Goal: Browse casually: Explore the website without a specific task or goal

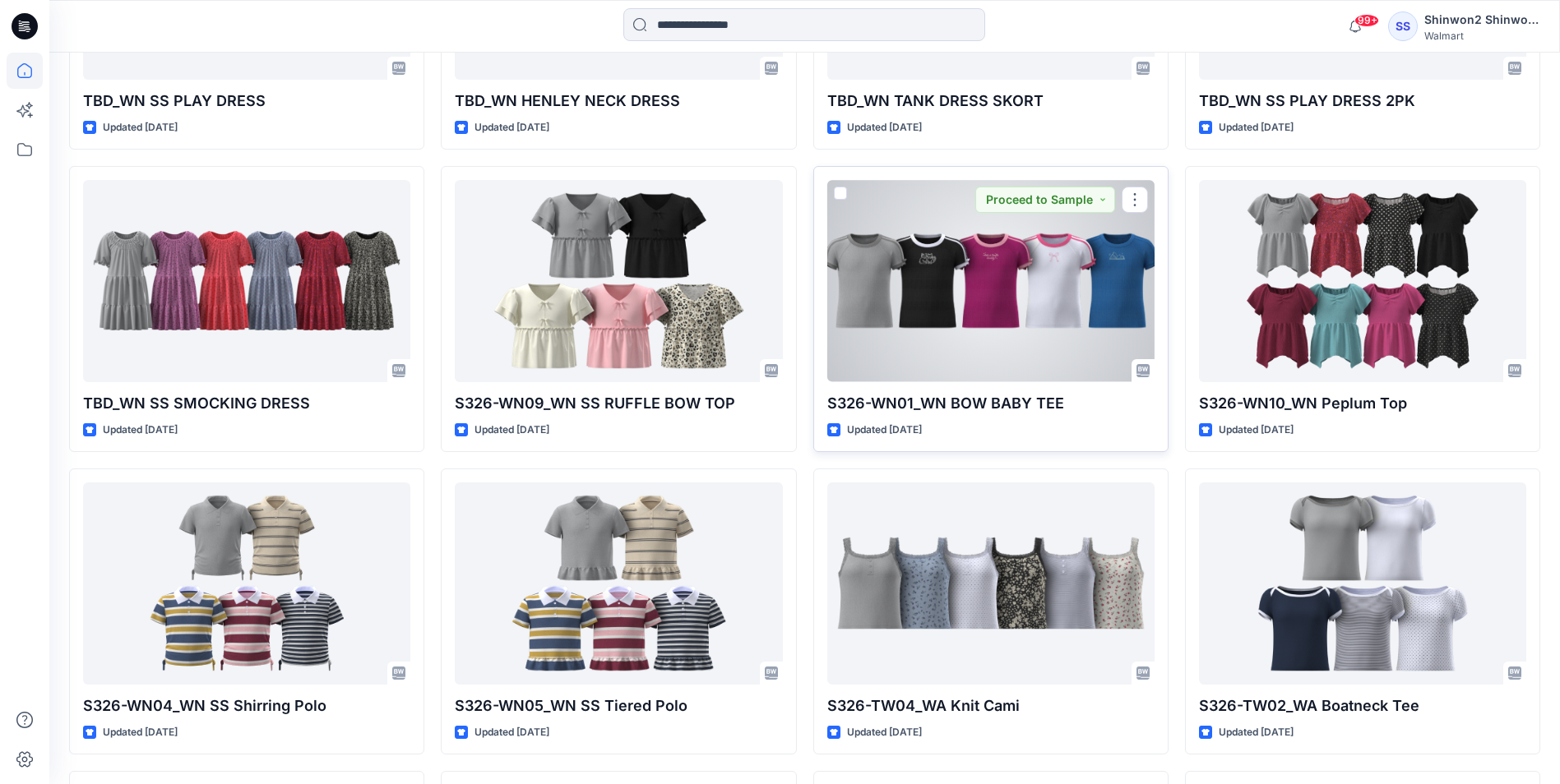
scroll to position [796, 0]
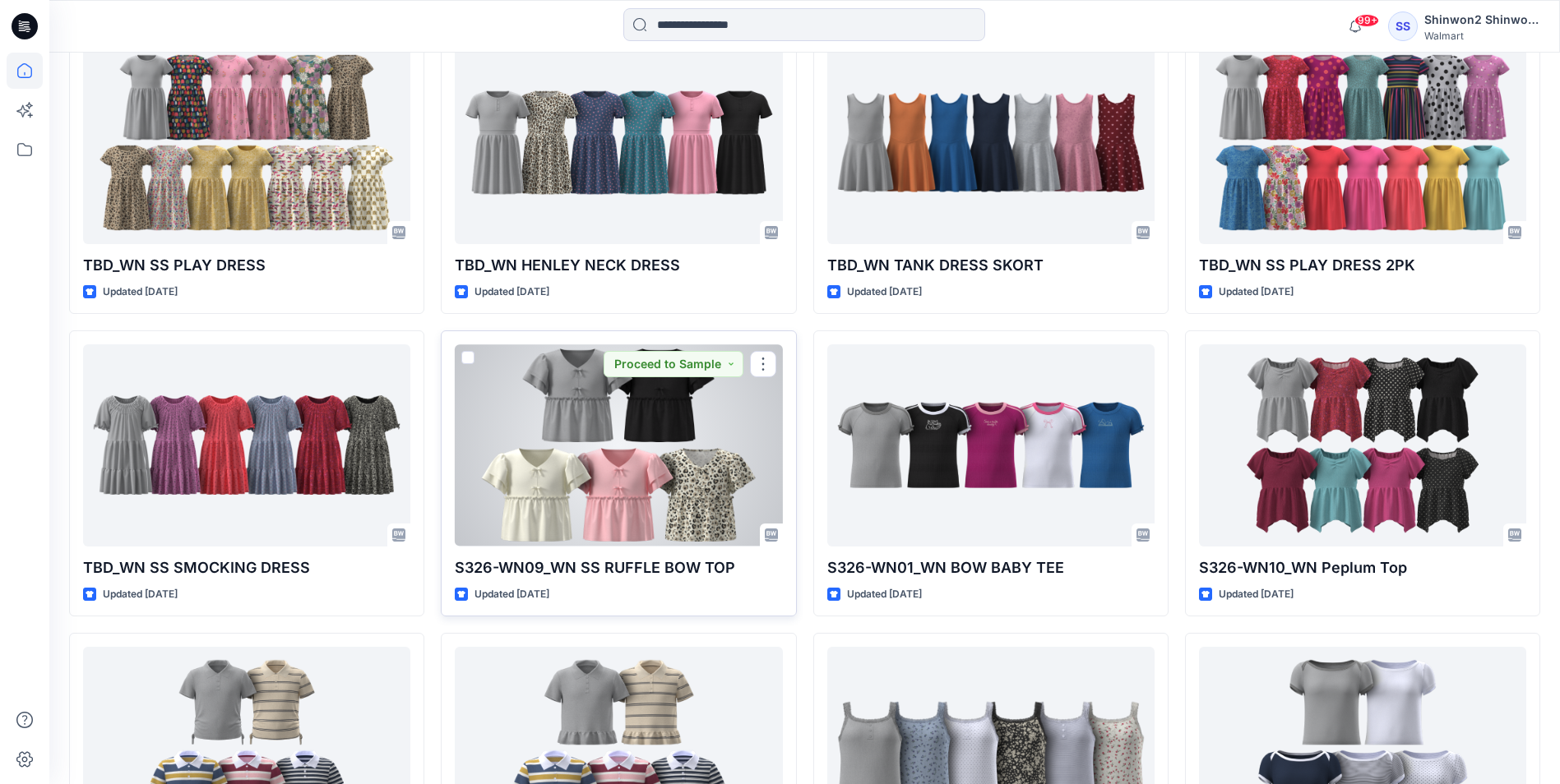
click at [591, 512] on div at bounding box center [618, 444] width 327 height 201
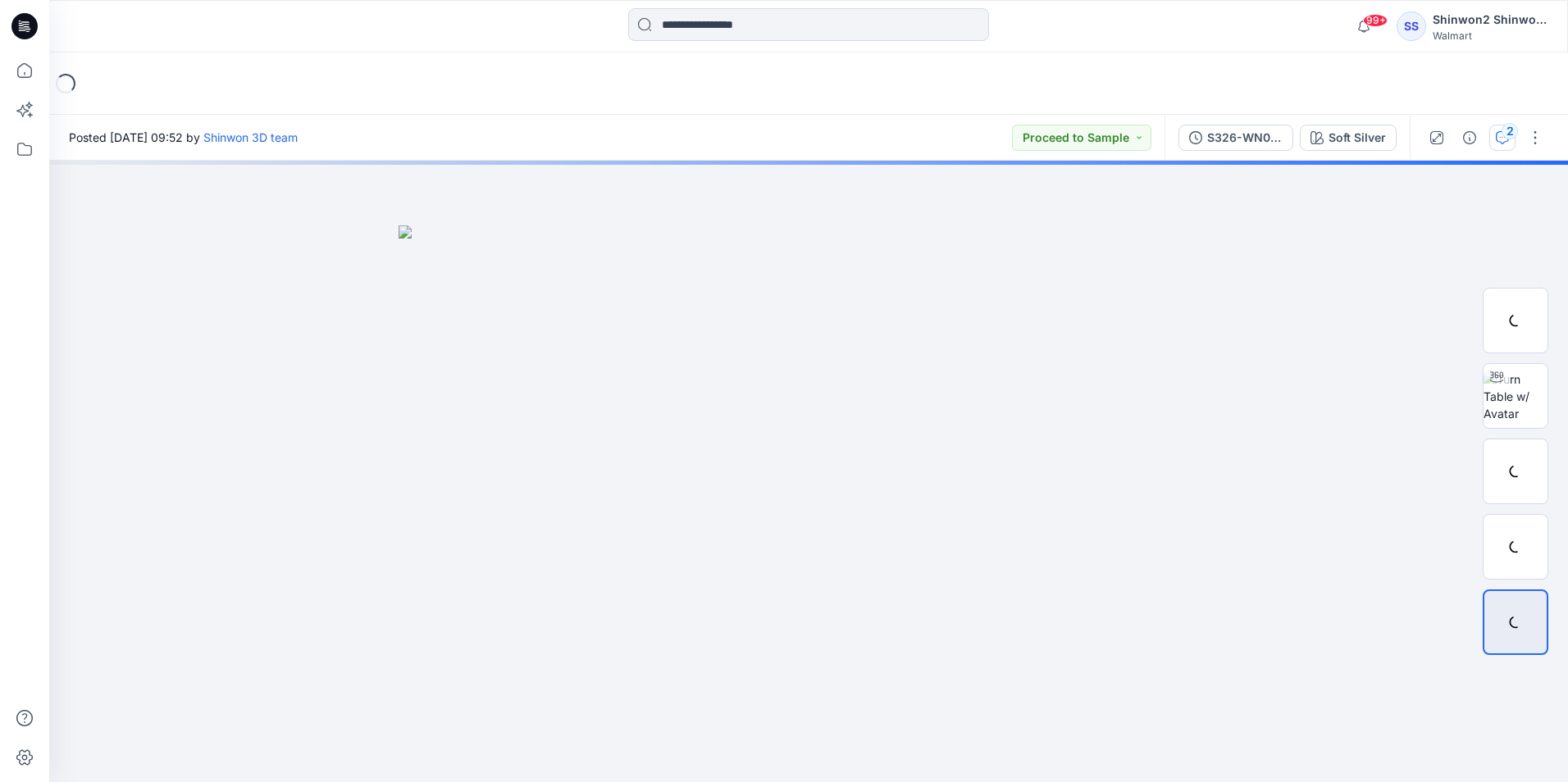
click at [1510, 144] on button "2" at bounding box center [1501, 137] width 26 height 26
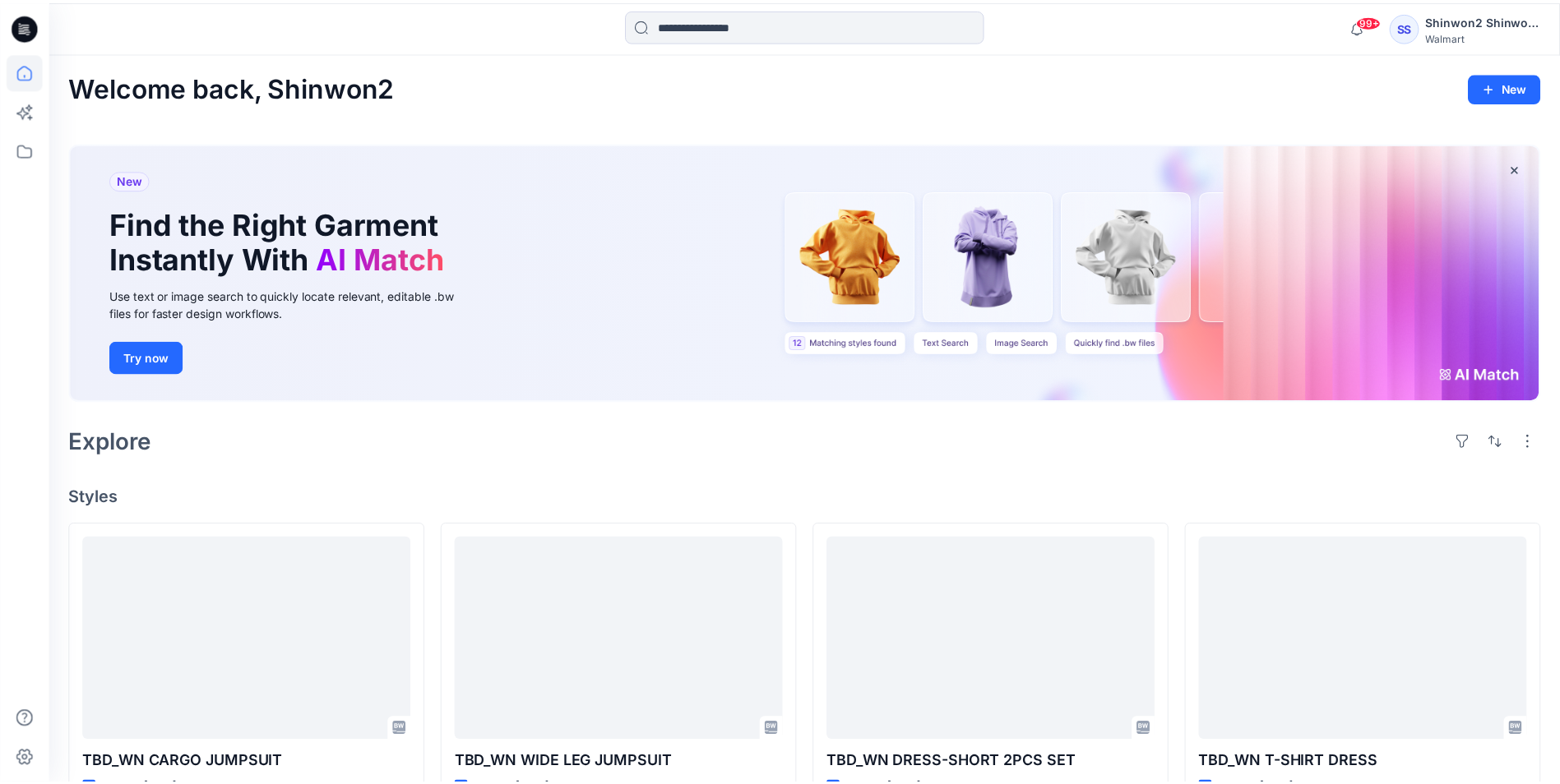
scroll to position [796, 0]
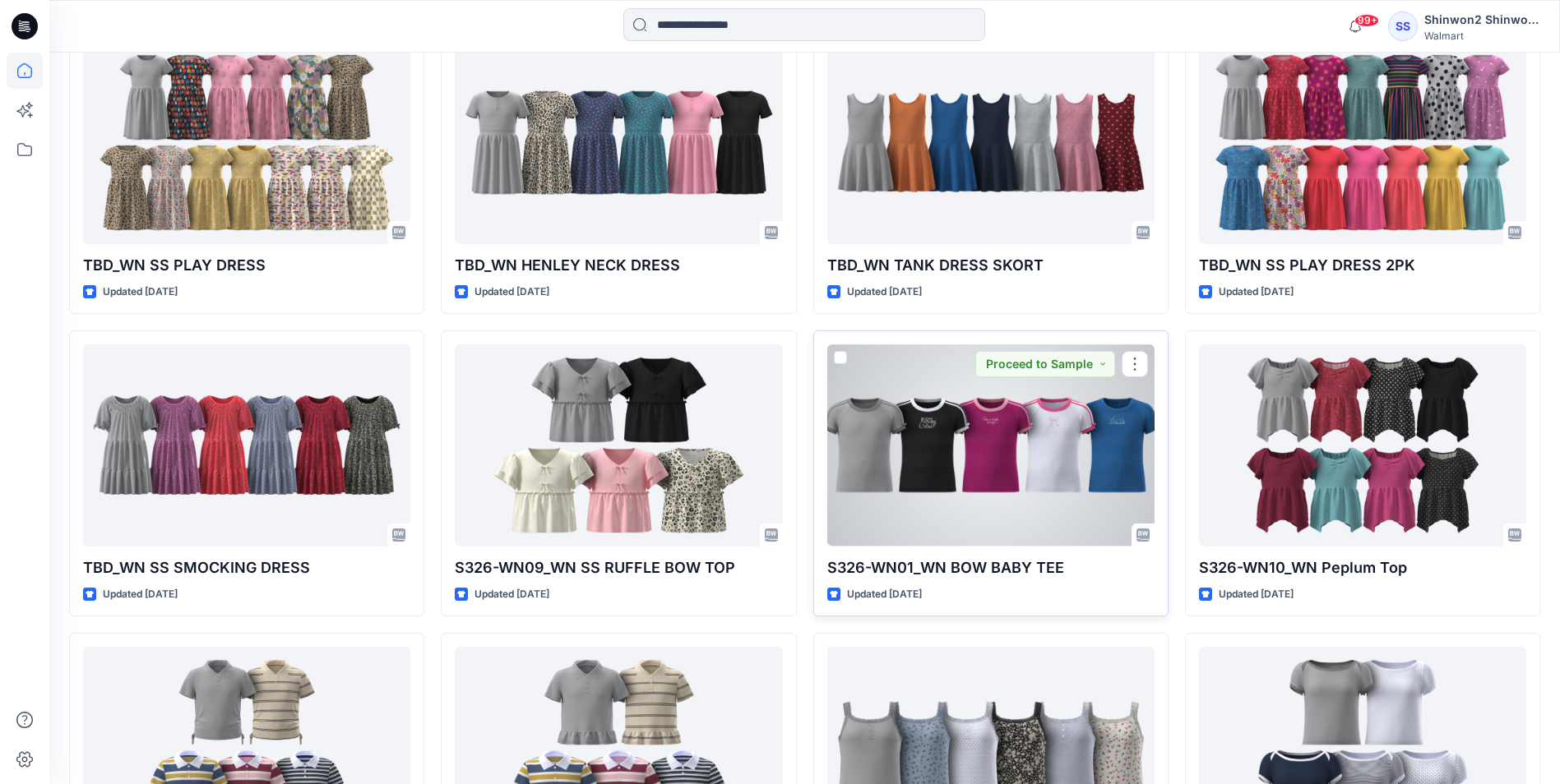
click at [1023, 542] on div at bounding box center [991, 444] width 327 height 201
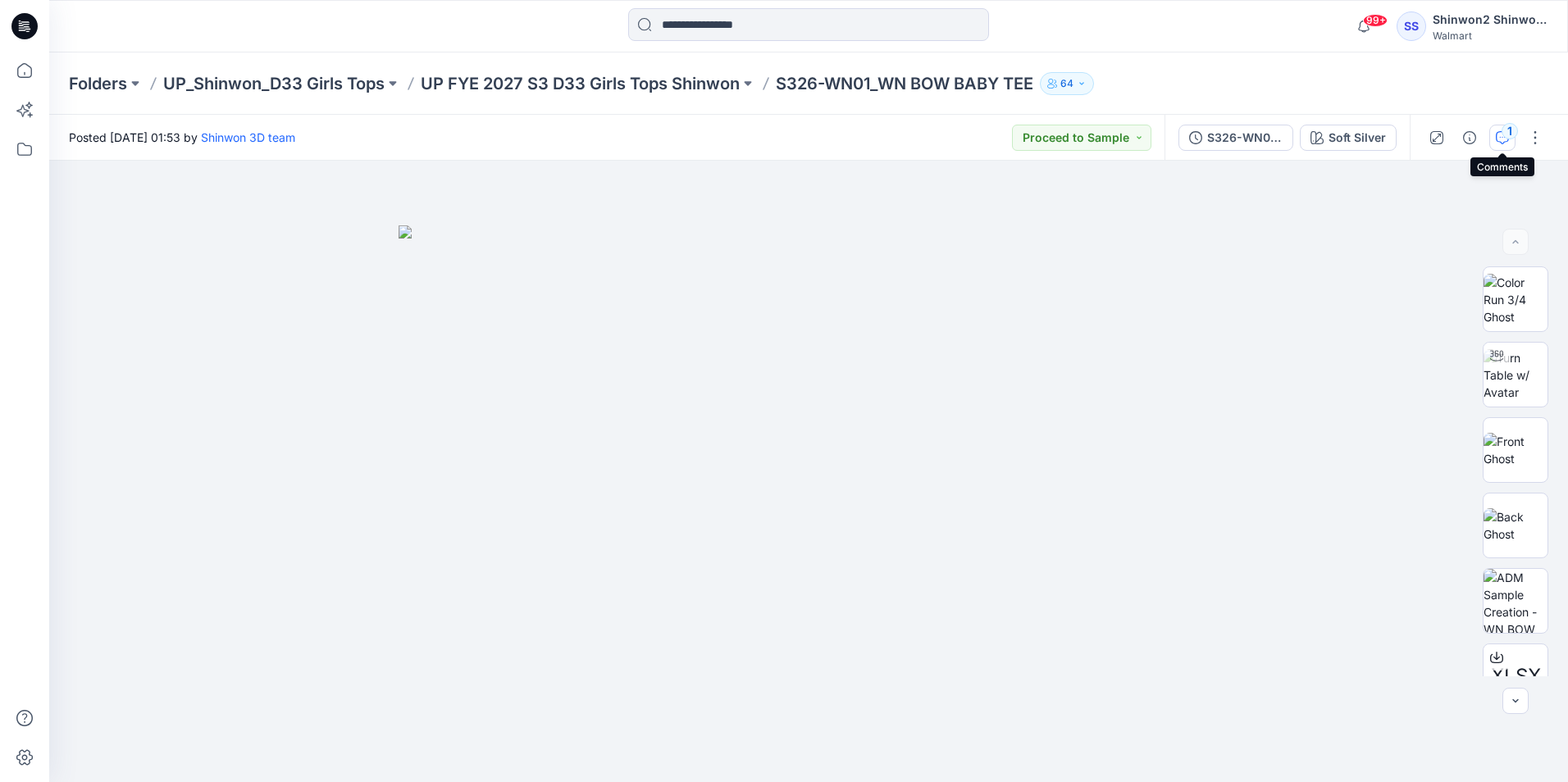
click at [1504, 132] on div "1" at bounding box center [1509, 132] width 16 height 16
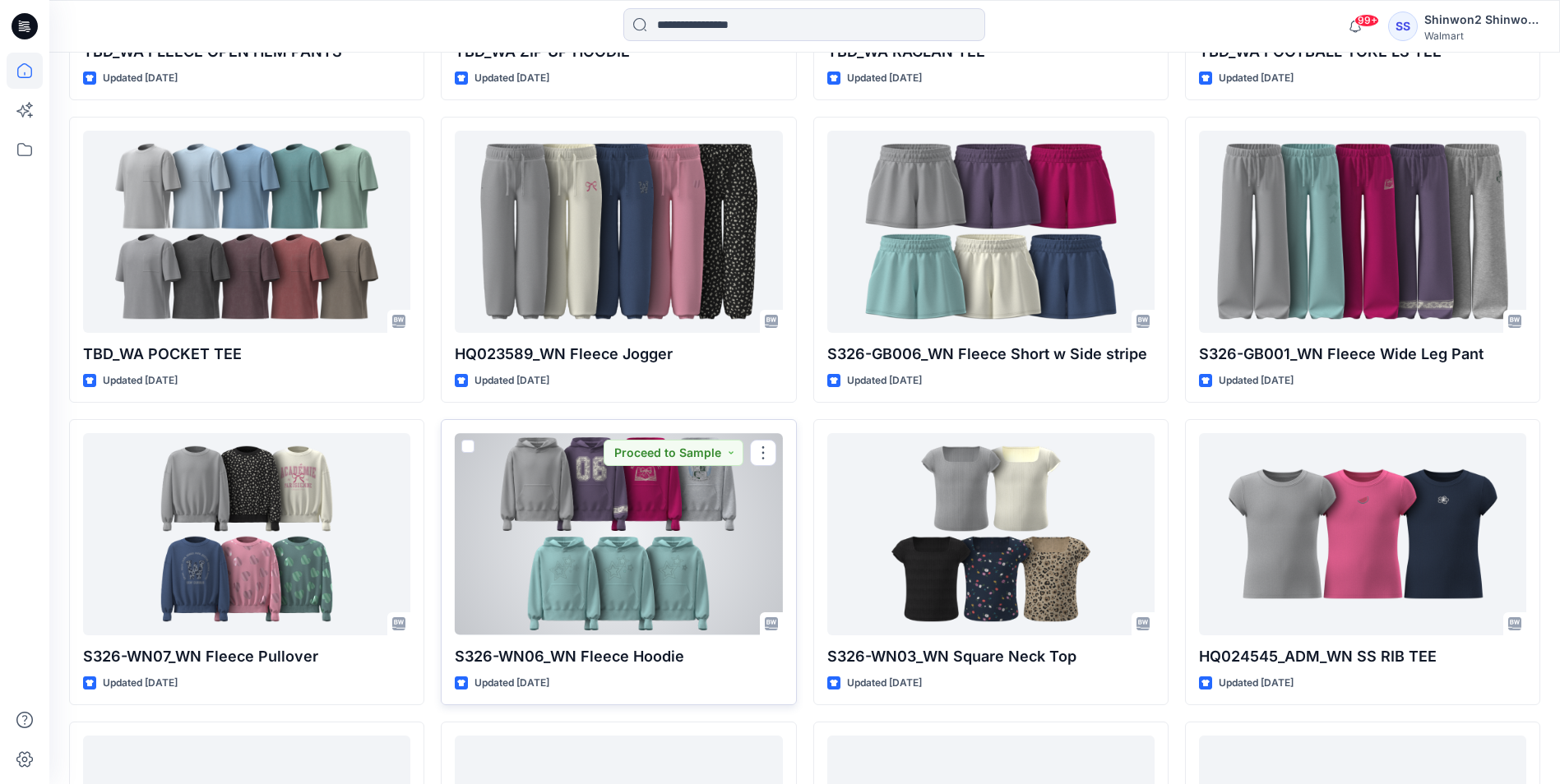
scroll to position [2769, 0]
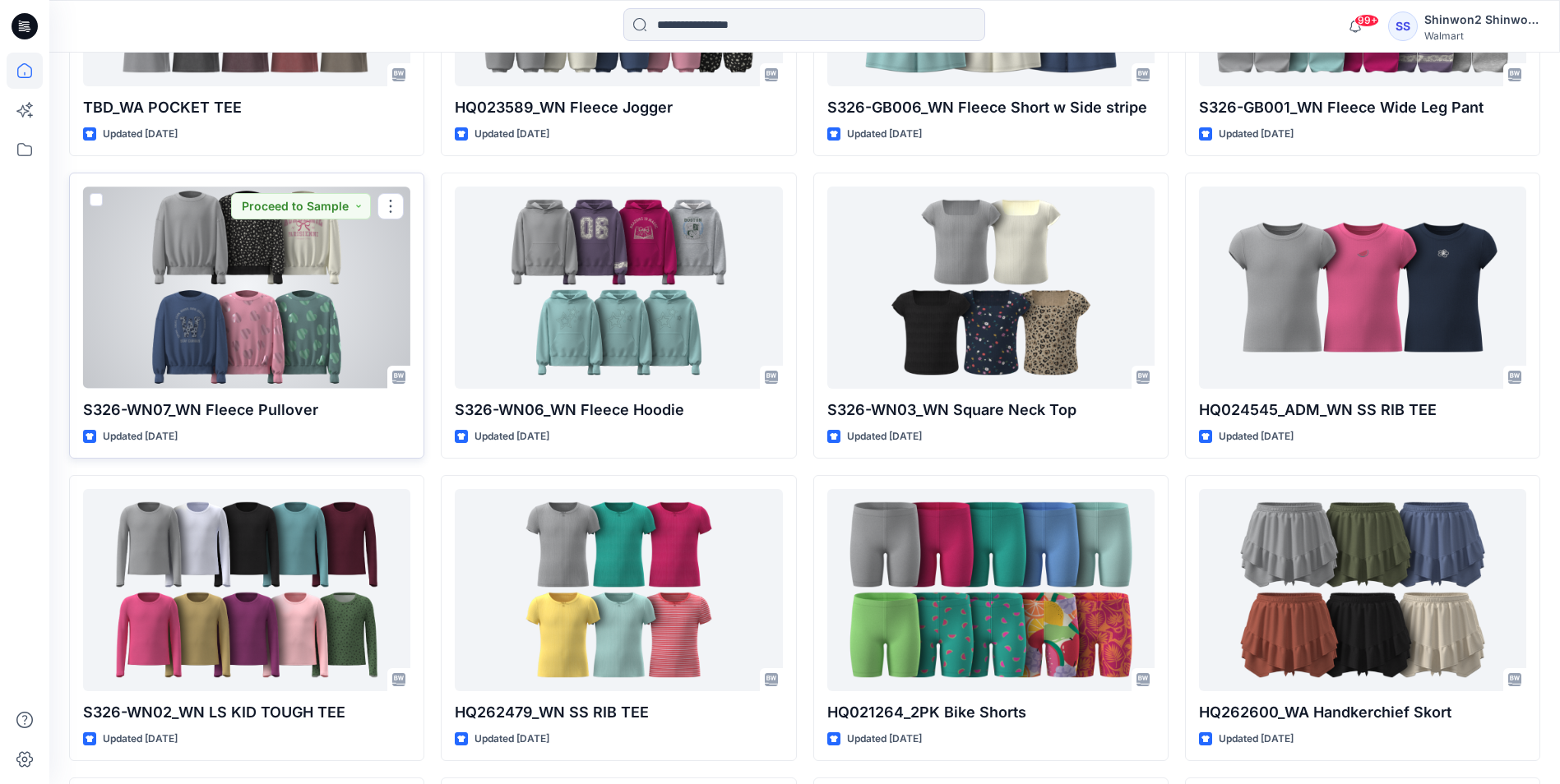
click at [281, 303] on div at bounding box center [247, 287] width 327 height 201
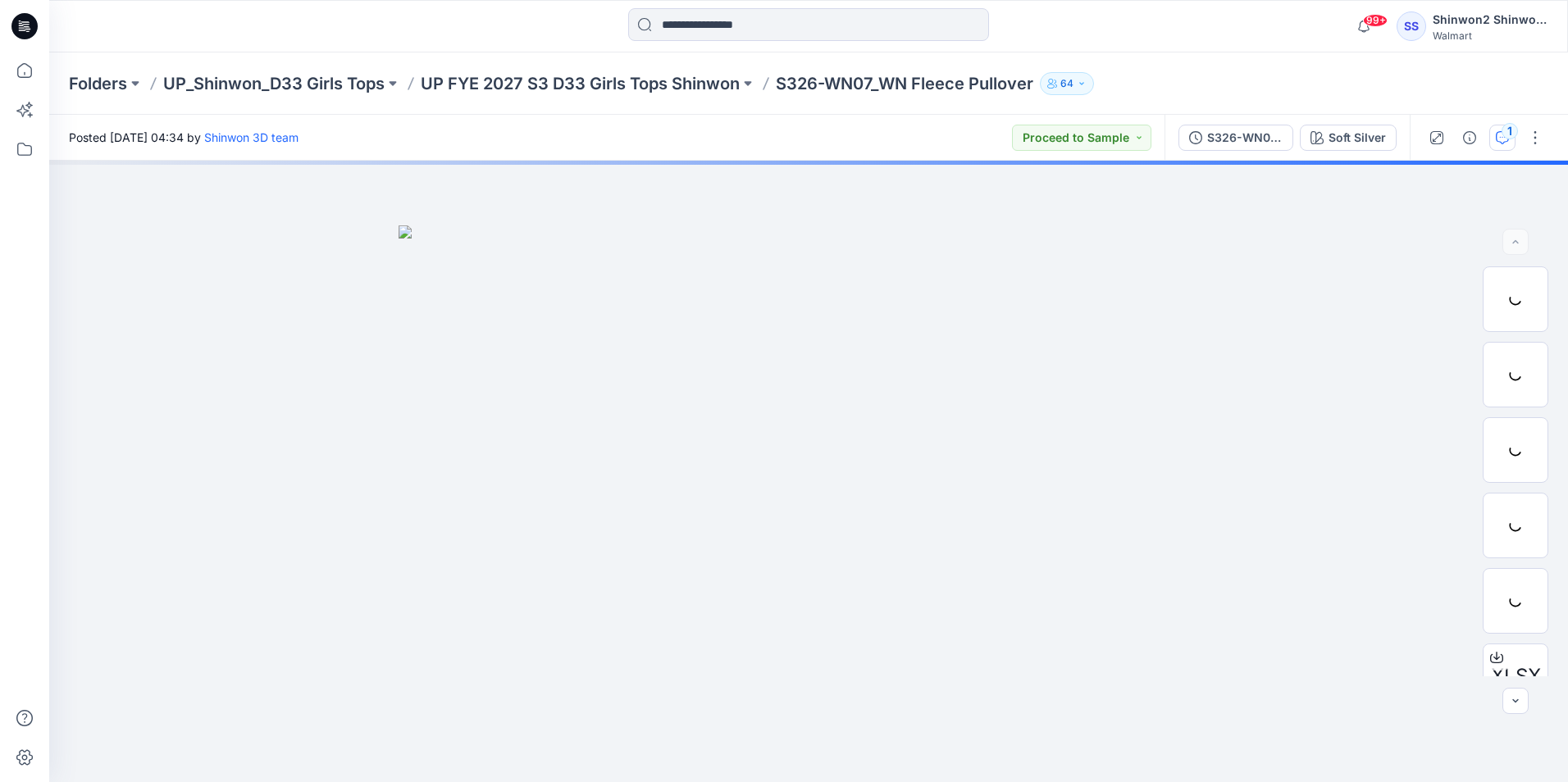
click at [1504, 138] on div "1" at bounding box center [1509, 132] width 16 height 16
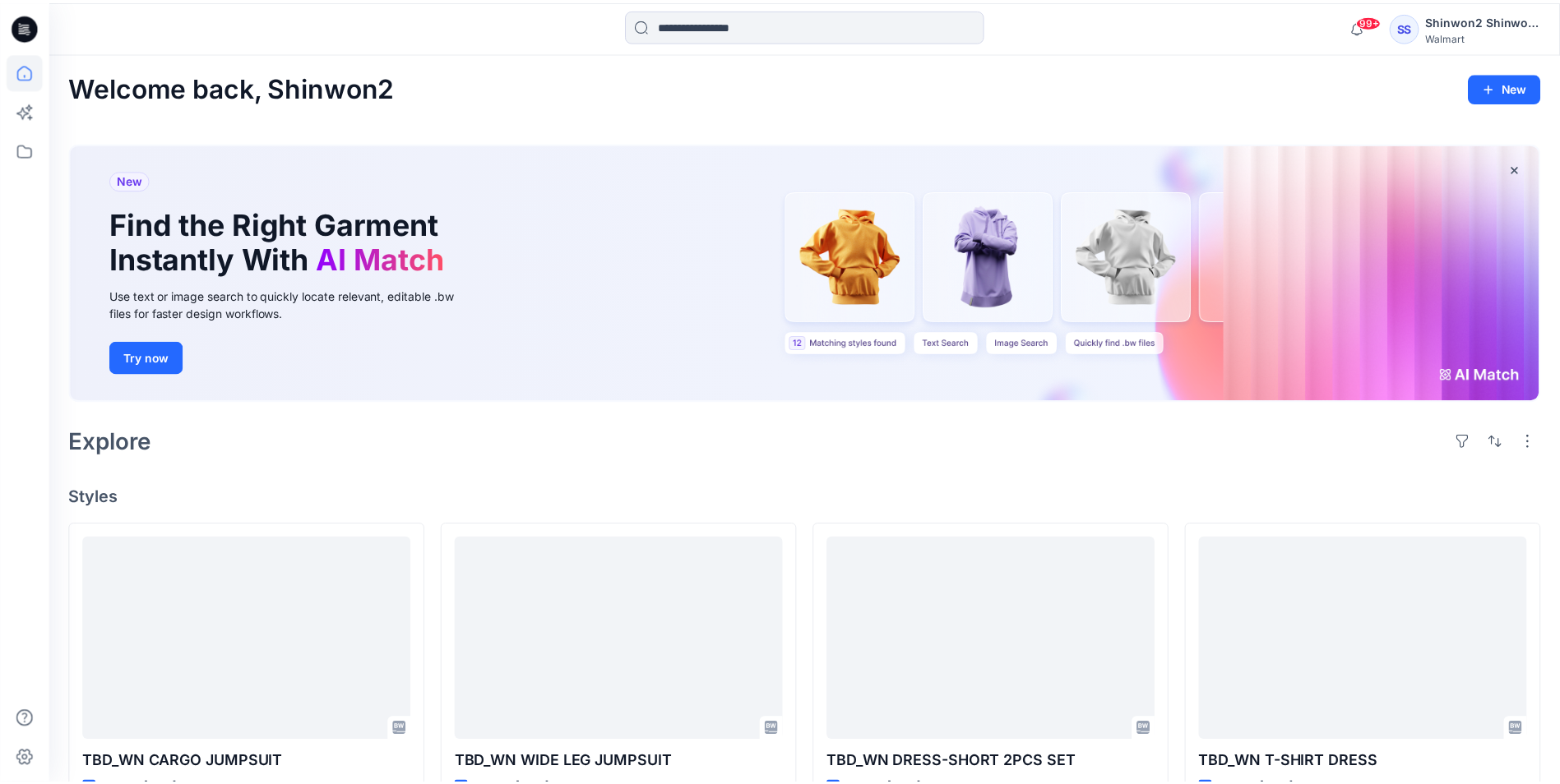
scroll to position [2769, 0]
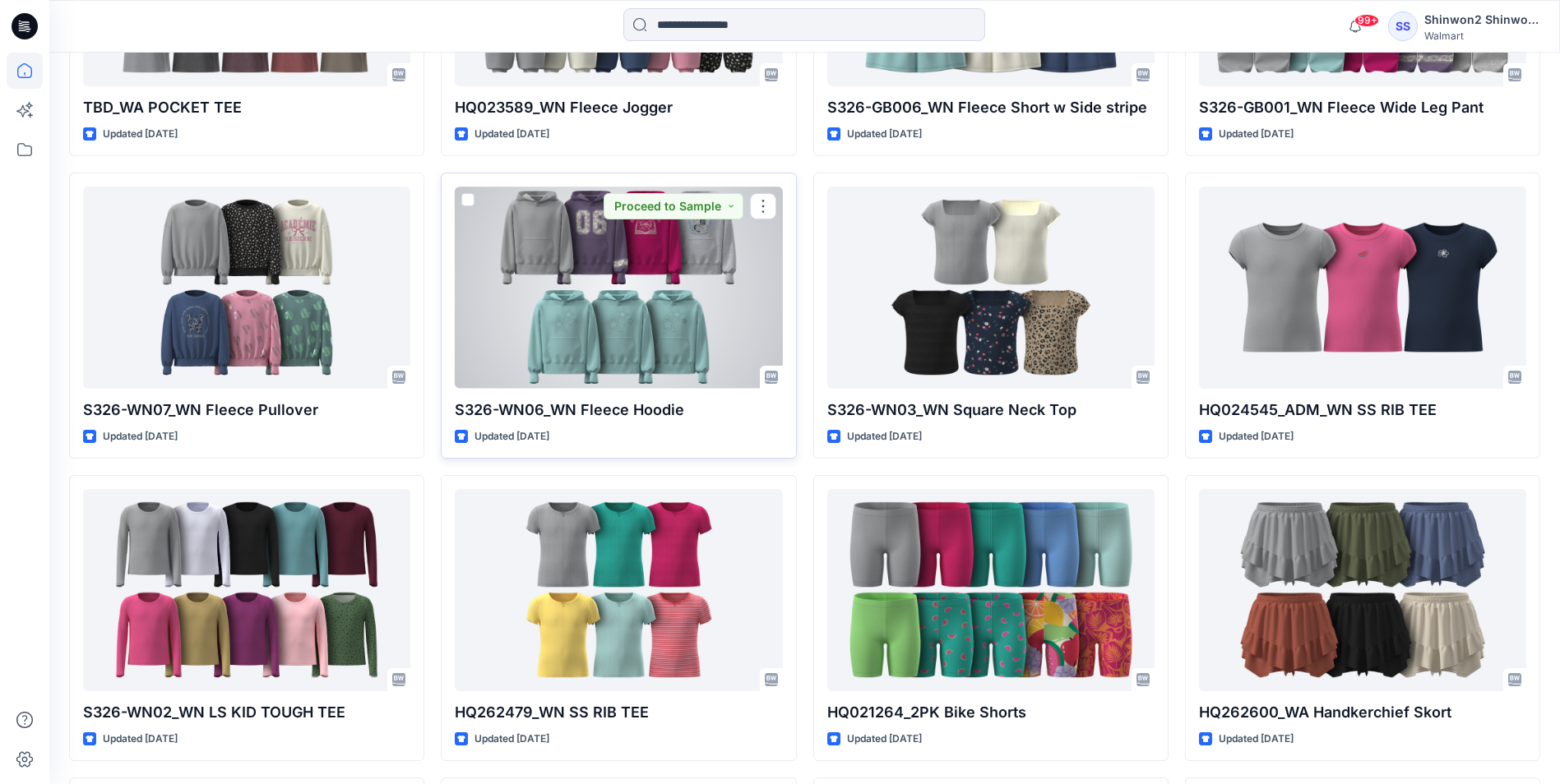
click at [697, 311] on div at bounding box center [618, 287] width 327 height 201
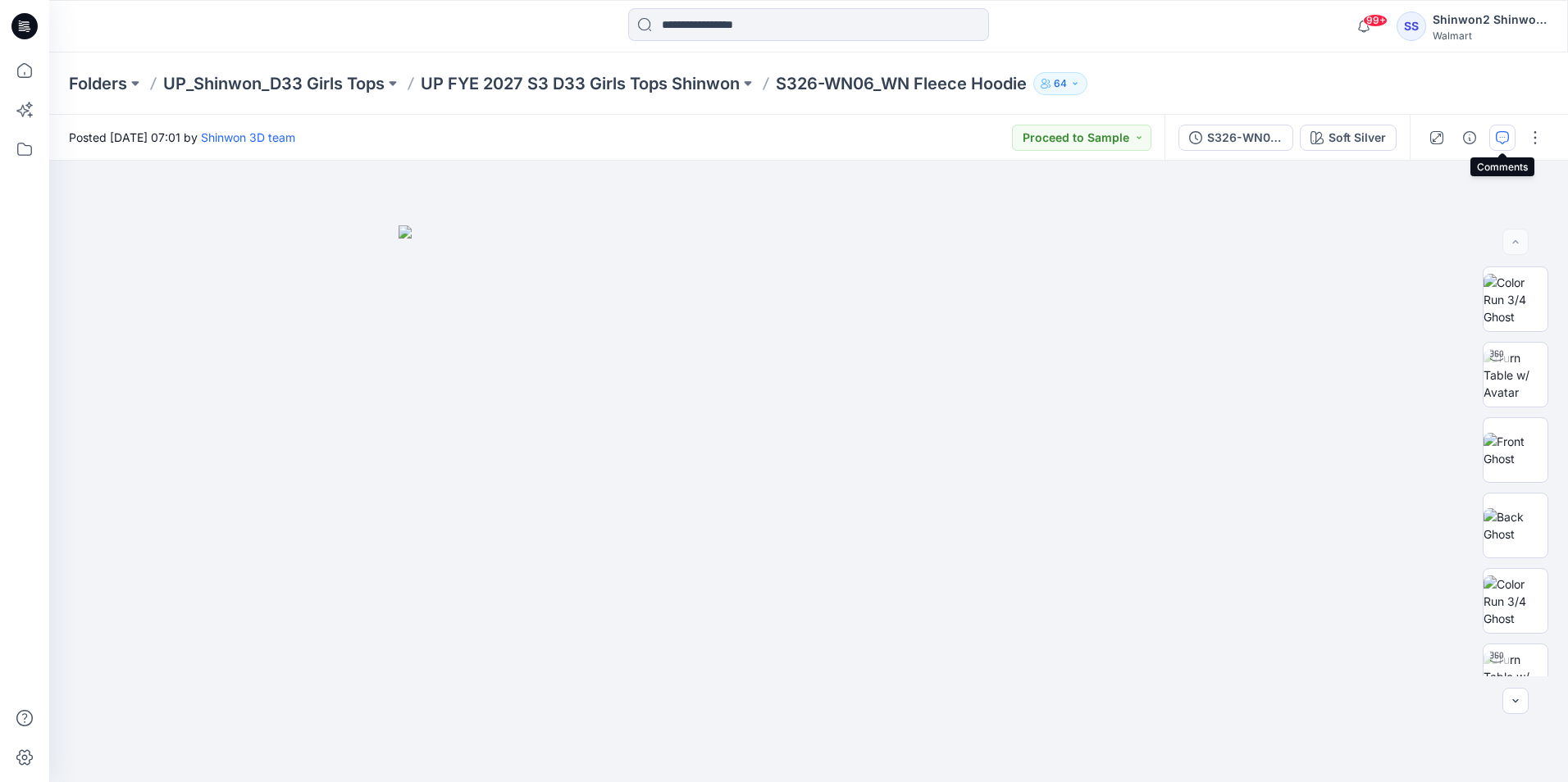
click at [1505, 142] on icon "button" at bounding box center [1501, 138] width 14 height 14
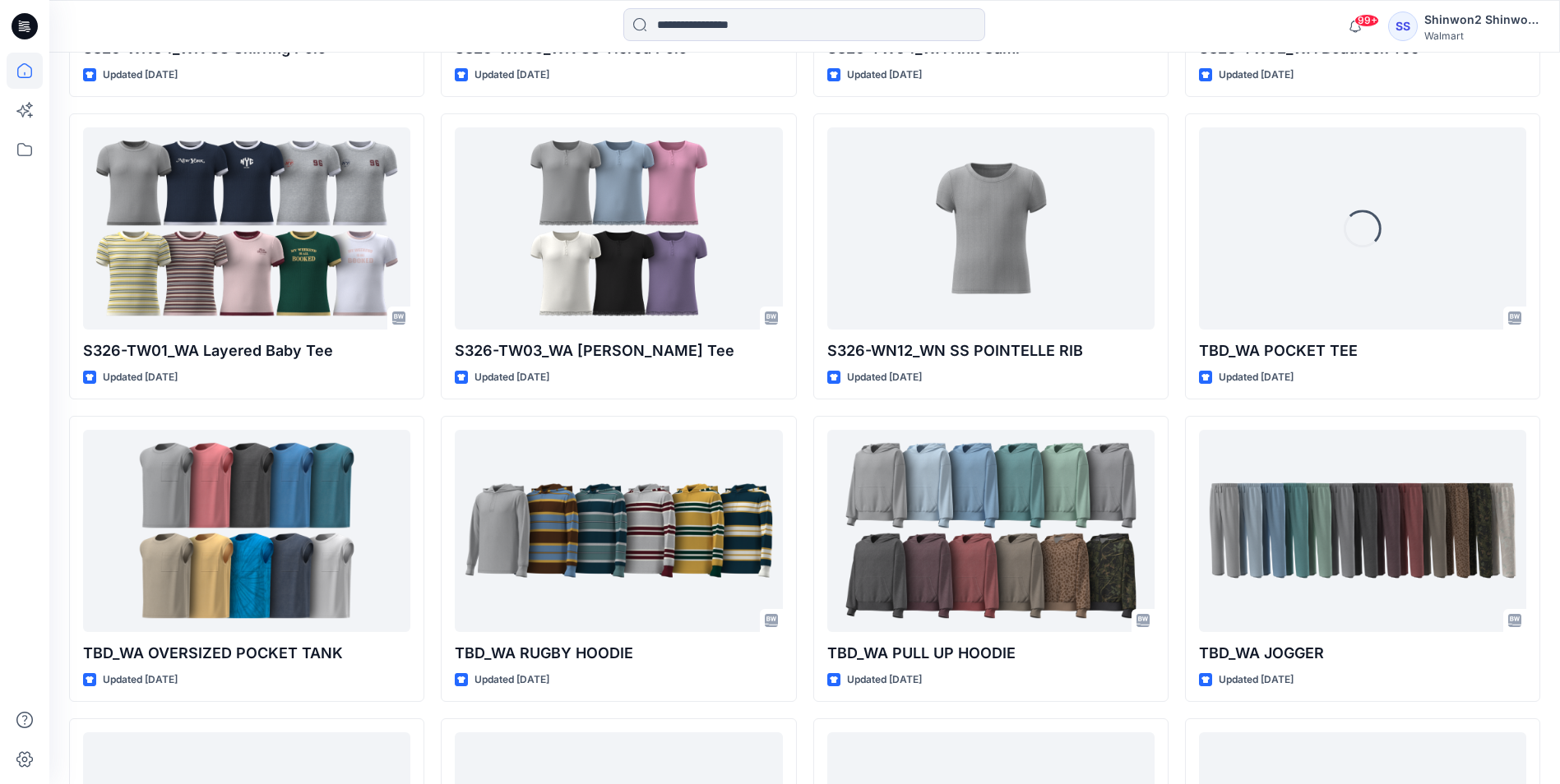
scroll to position [1371, 0]
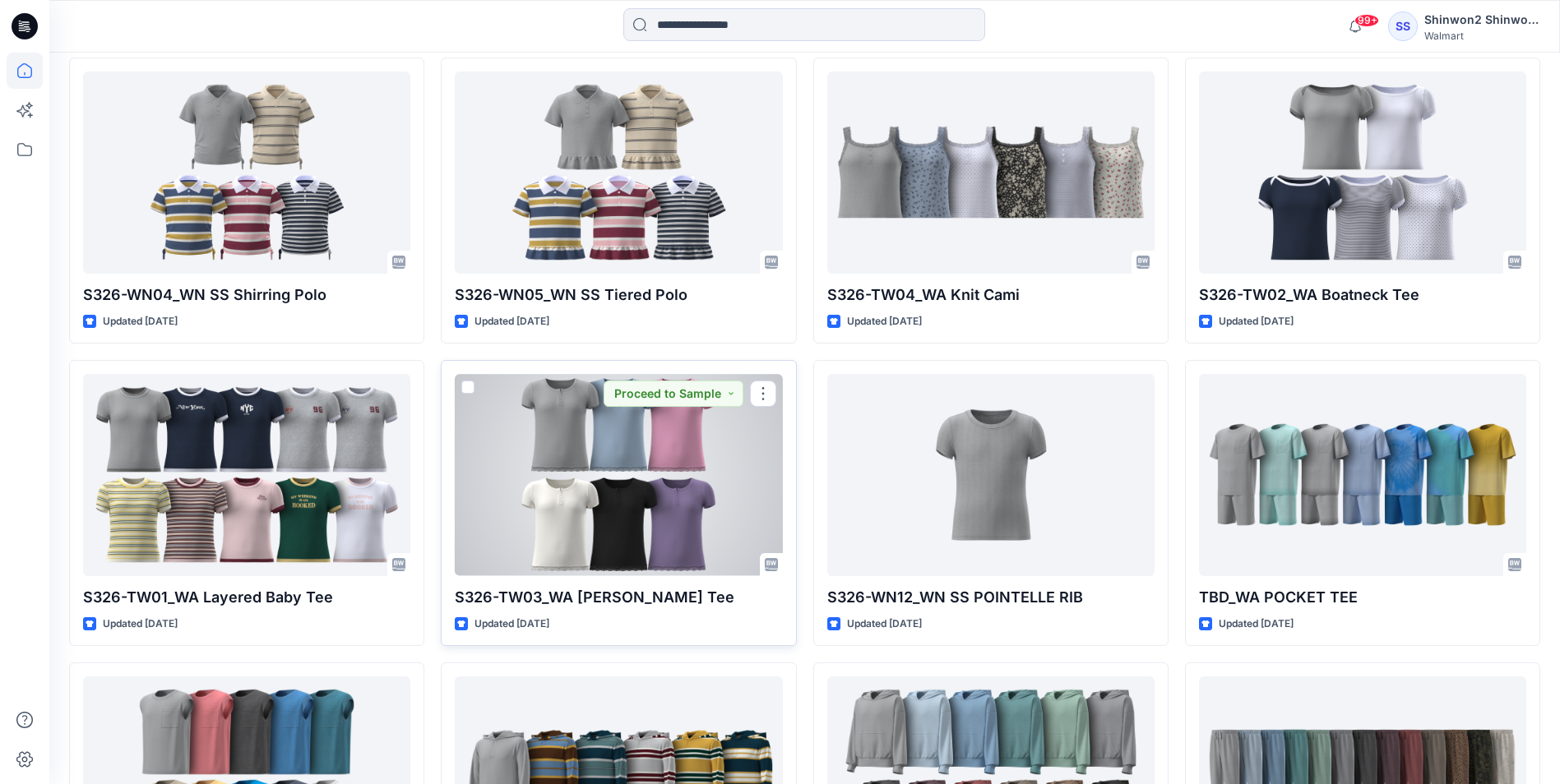
click at [572, 500] on div at bounding box center [618, 474] width 327 height 201
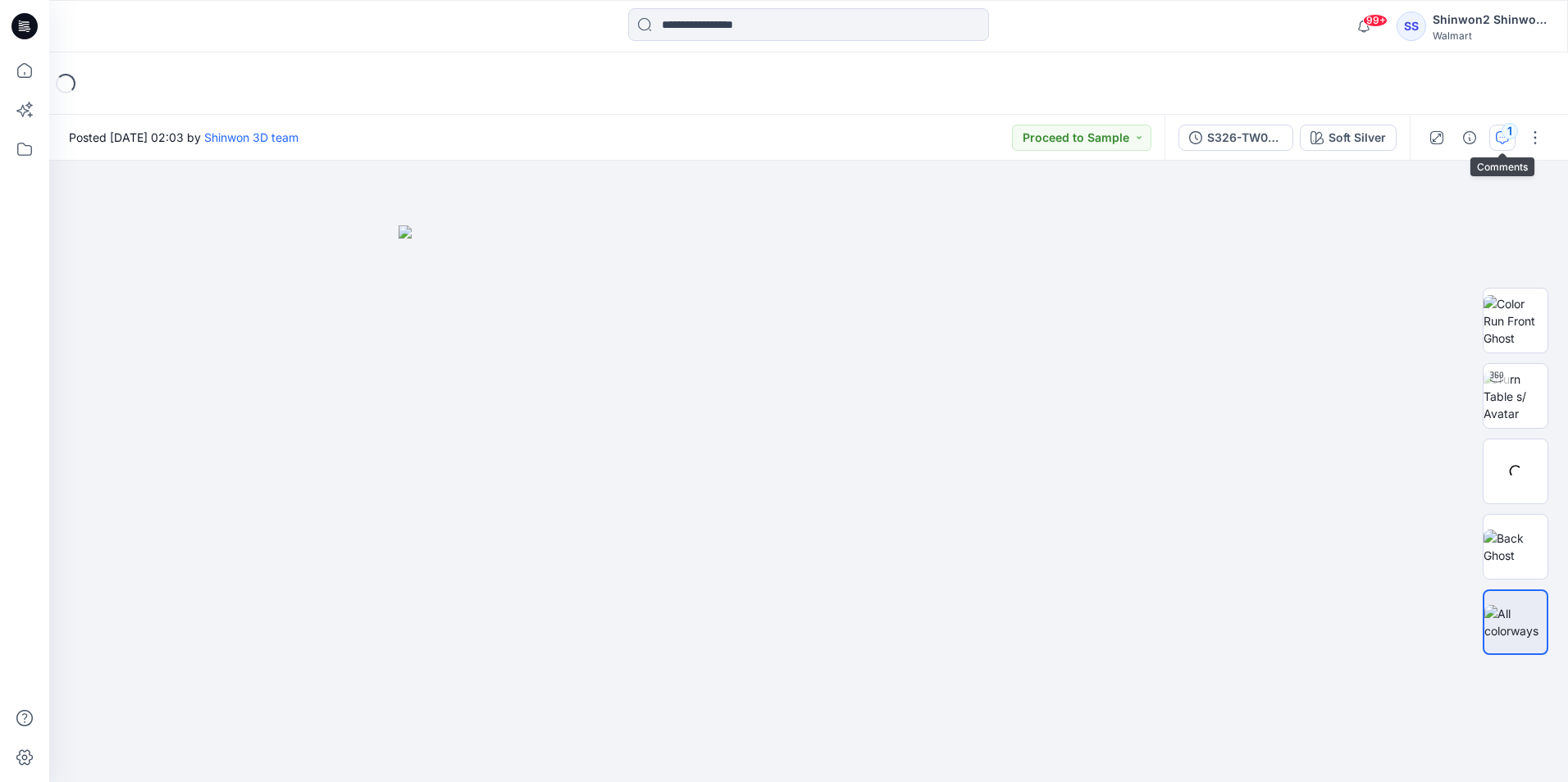
click at [1505, 132] on div "1" at bounding box center [1509, 132] width 16 height 16
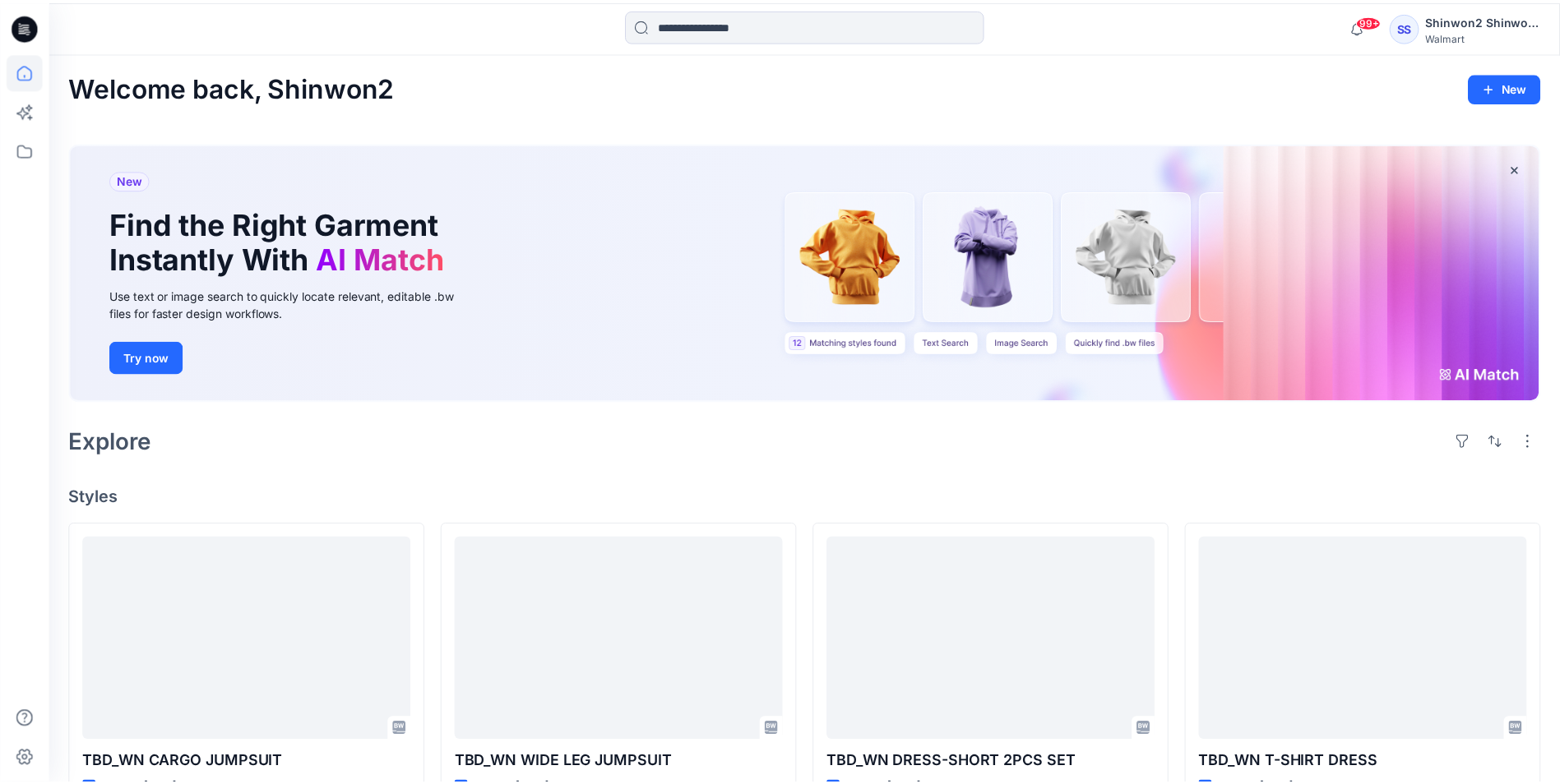
scroll to position [1371, 0]
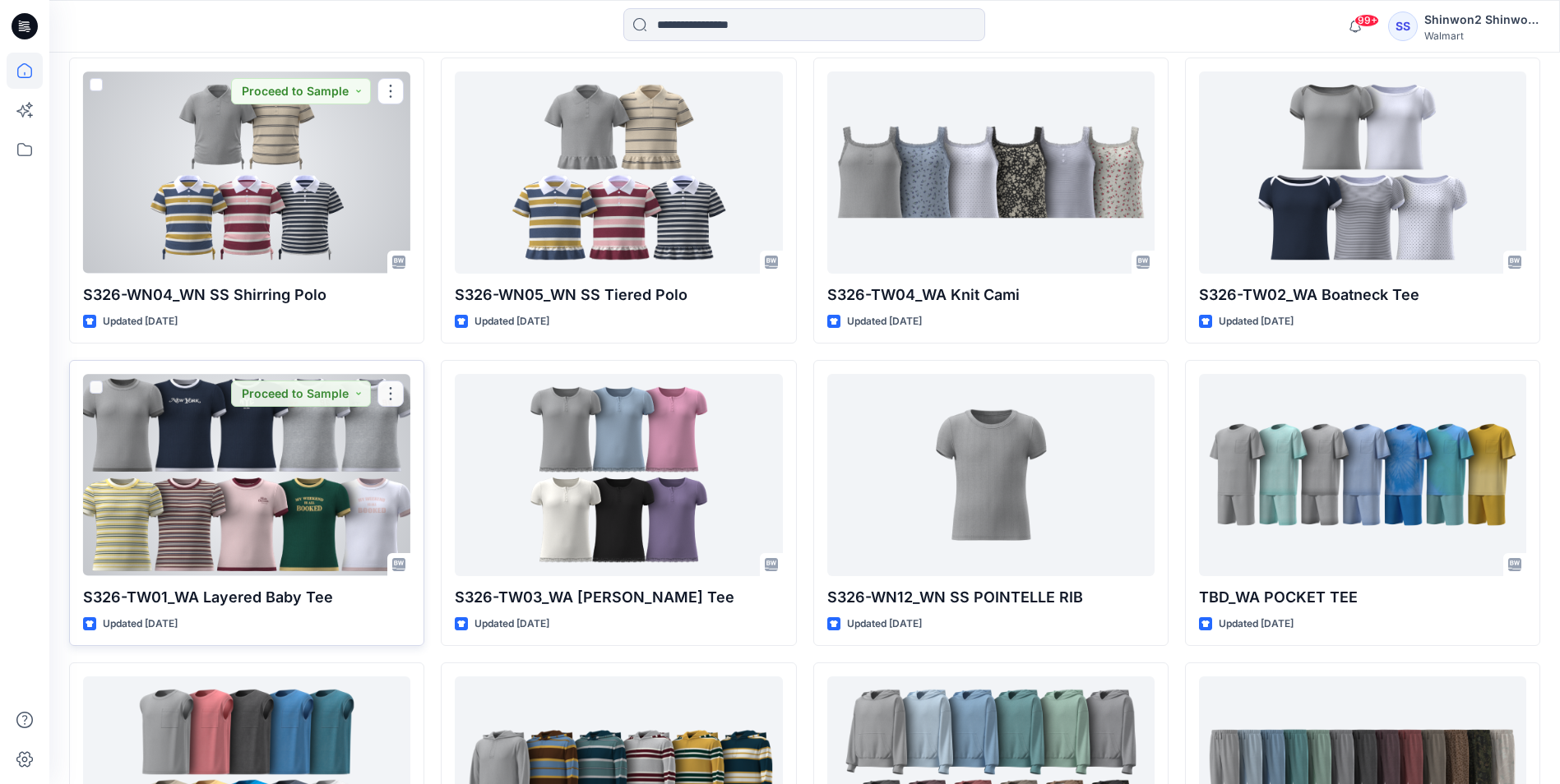
click at [344, 508] on div at bounding box center [247, 474] width 327 height 201
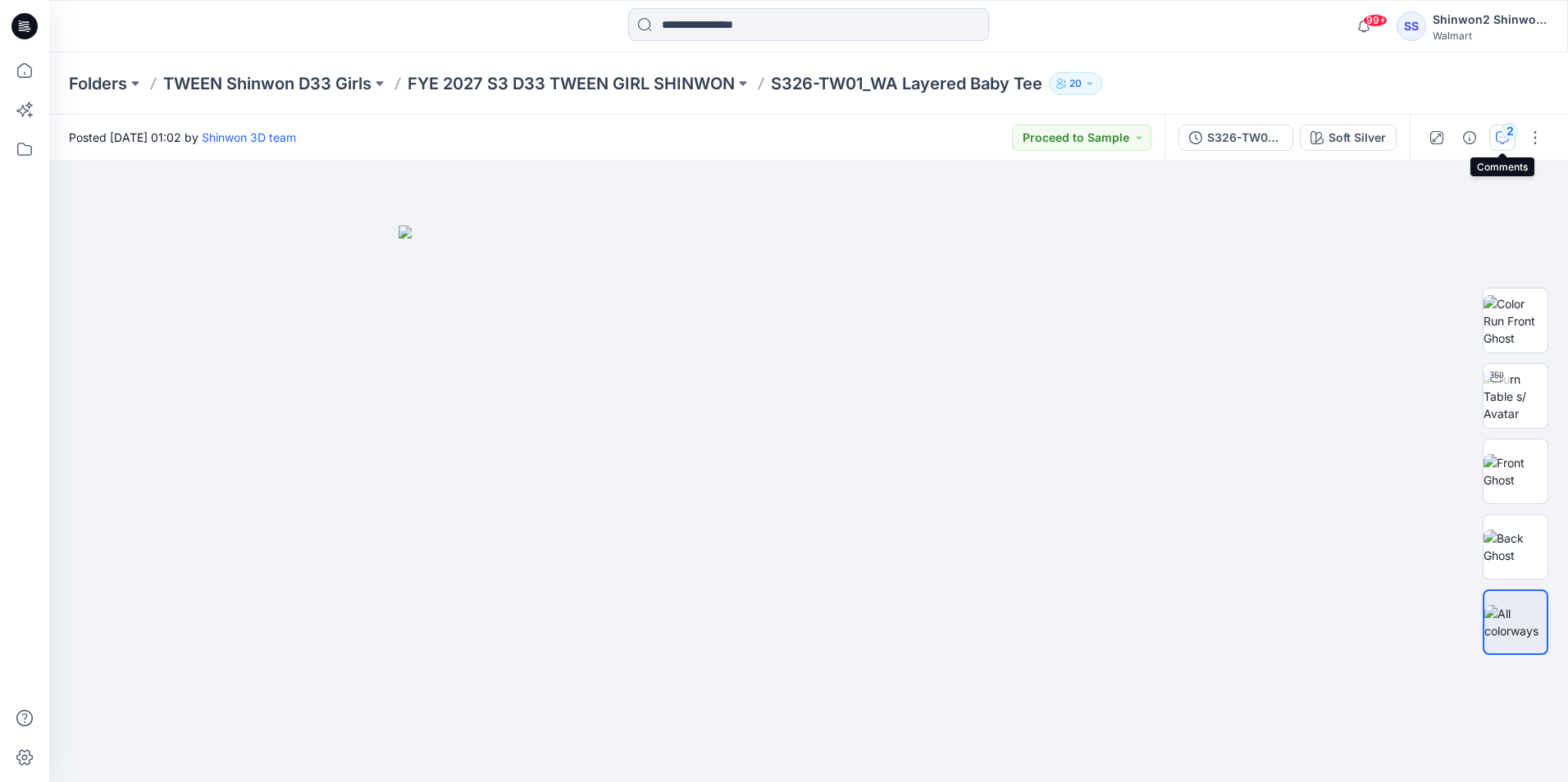
click at [1503, 136] on div "2" at bounding box center [1509, 132] width 16 height 16
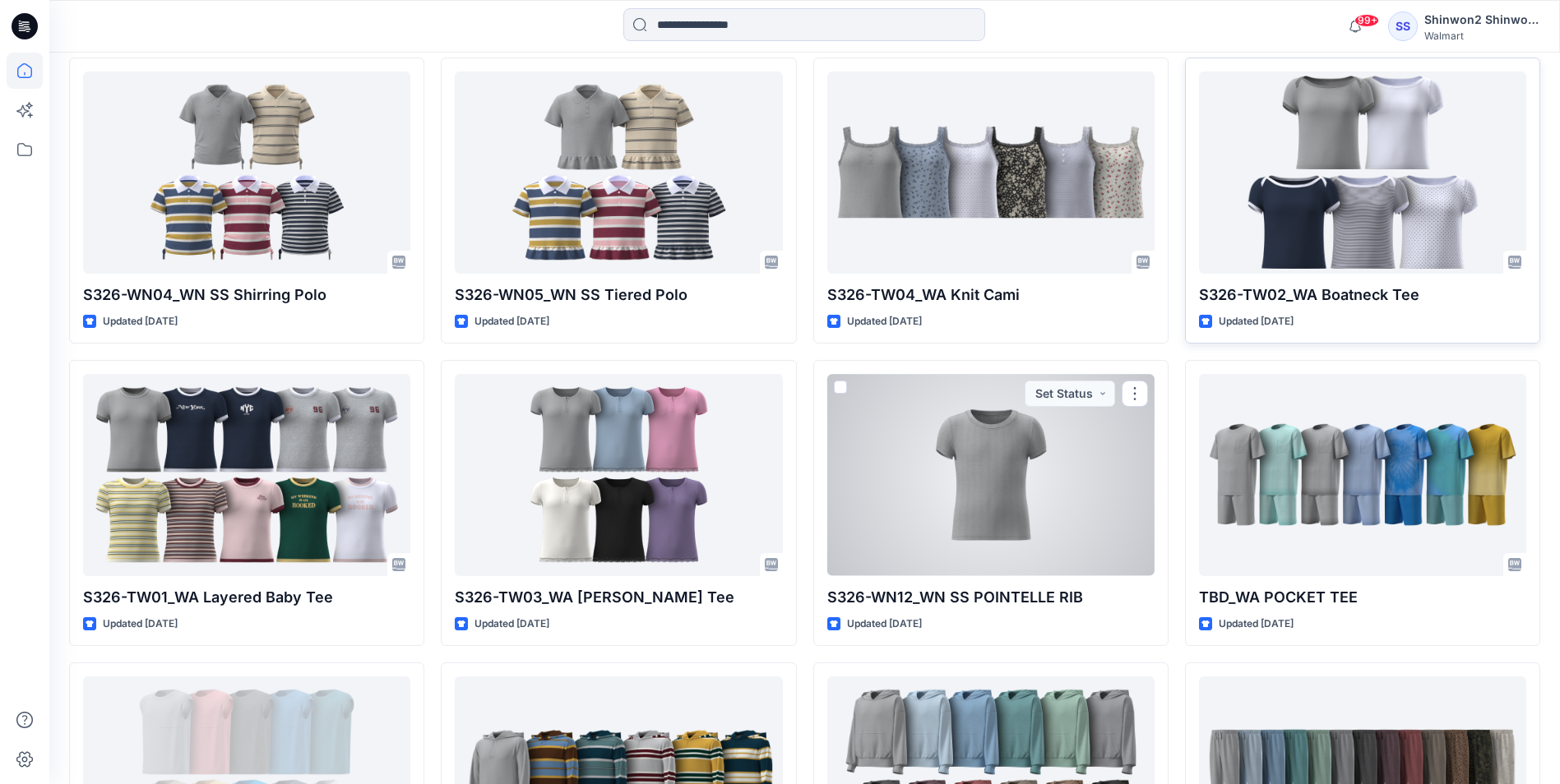
scroll to position [1289, 0]
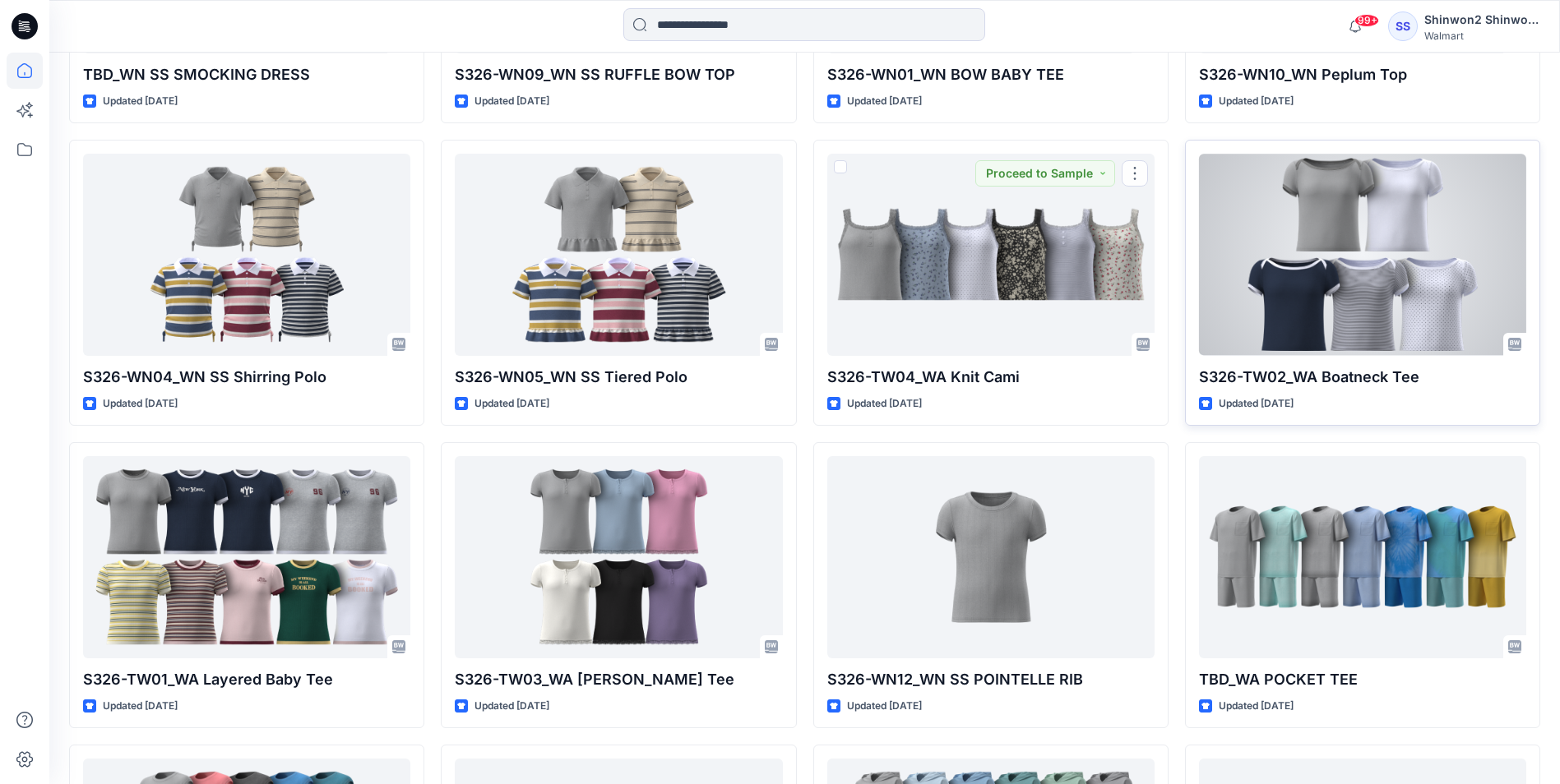
click at [1347, 295] on div at bounding box center [1362, 254] width 327 height 201
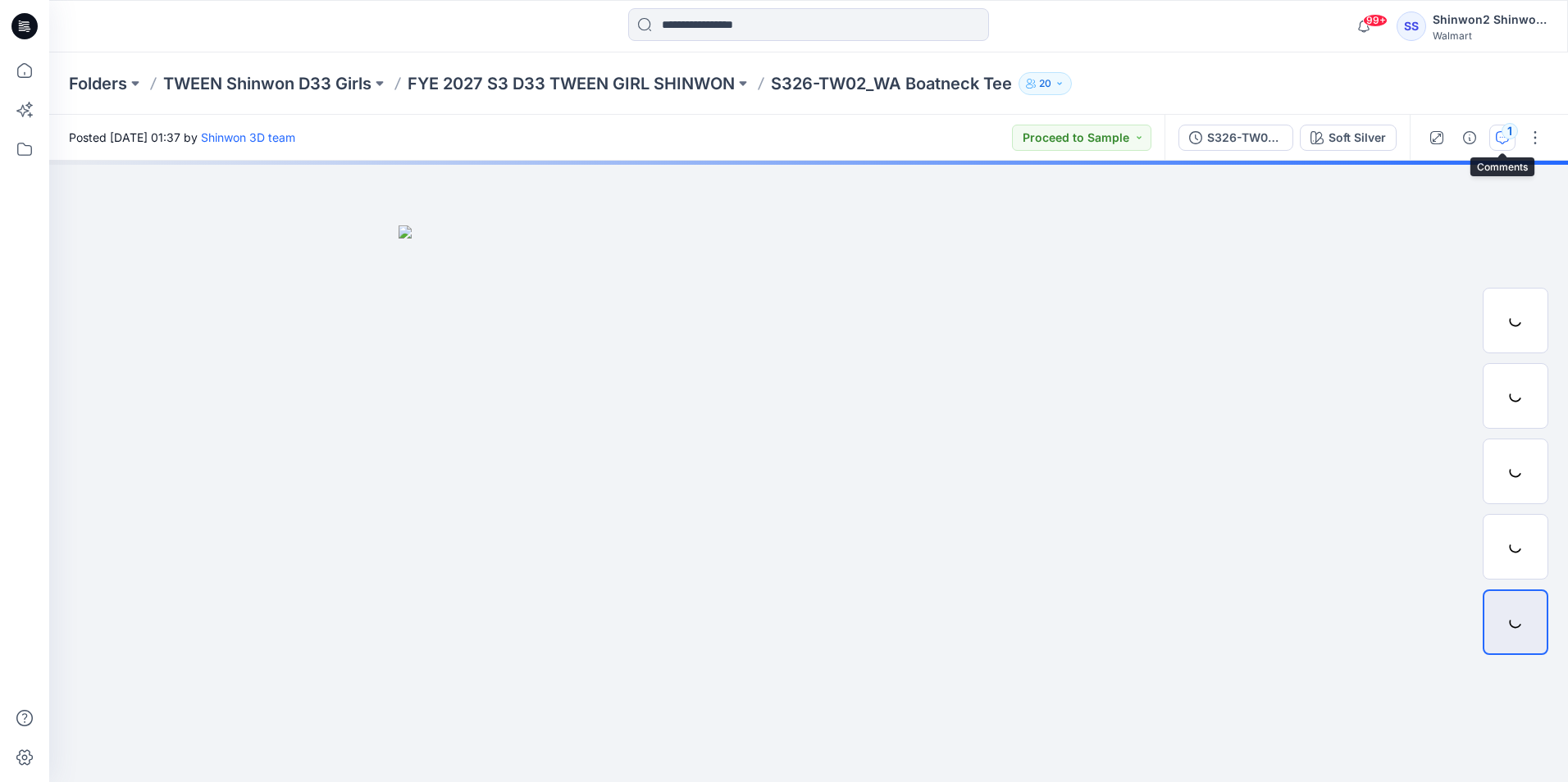
click at [1511, 141] on button "1" at bounding box center [1501, 137] width 26 height 26
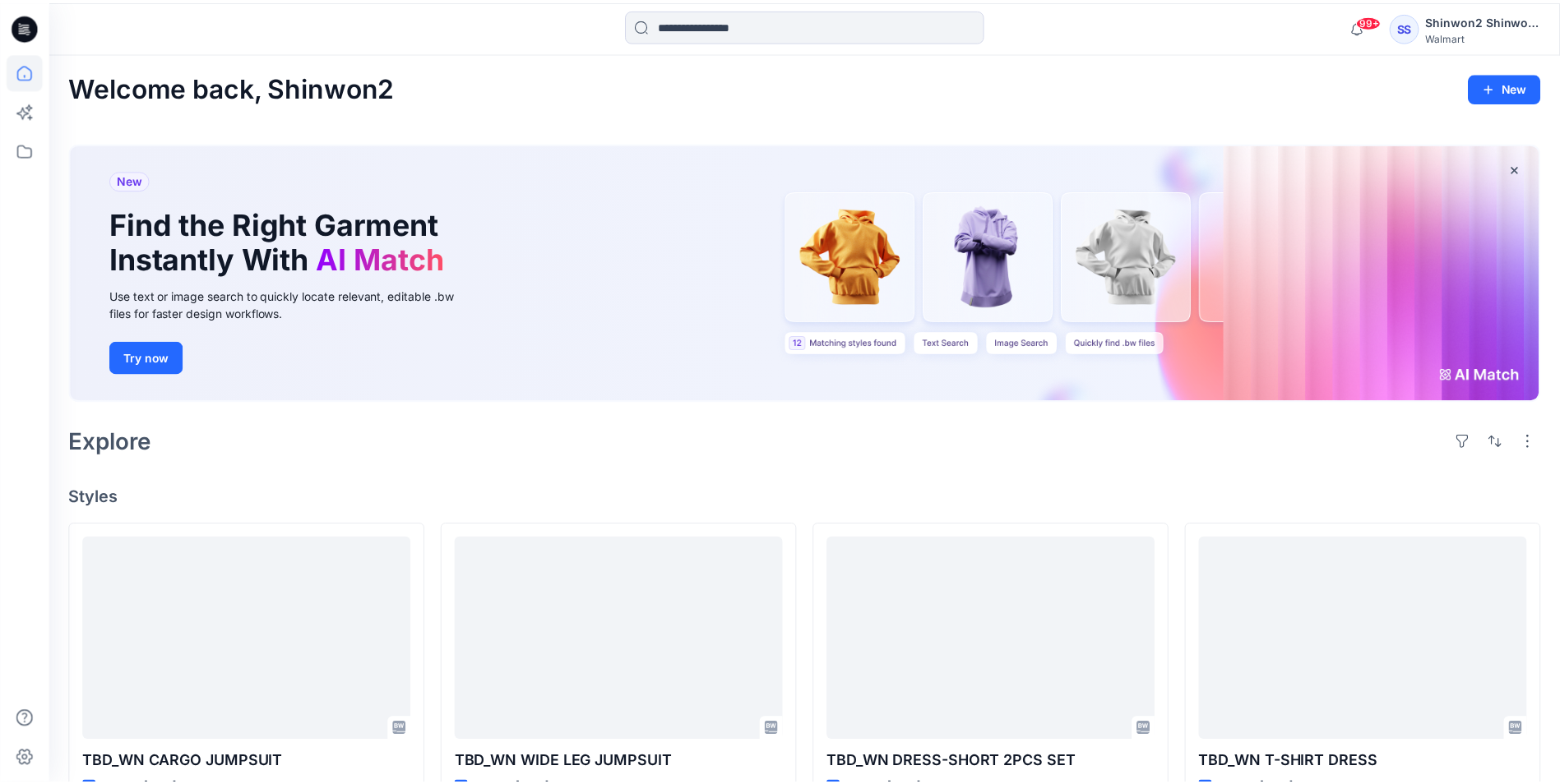
scroll to position [1289, 0]
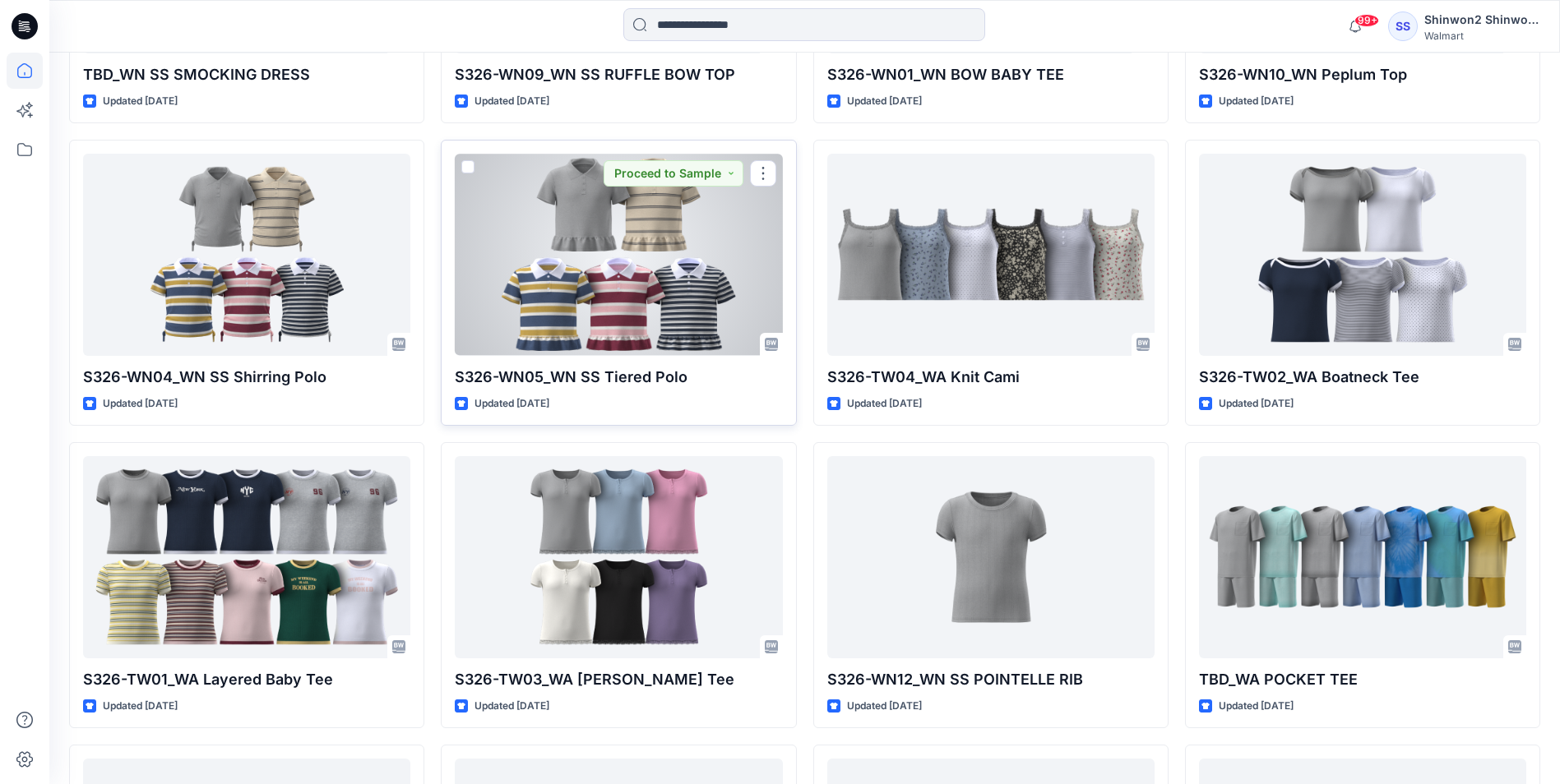
click at [686, 309] on div at bounding box center [618, 254] width 327 height 201
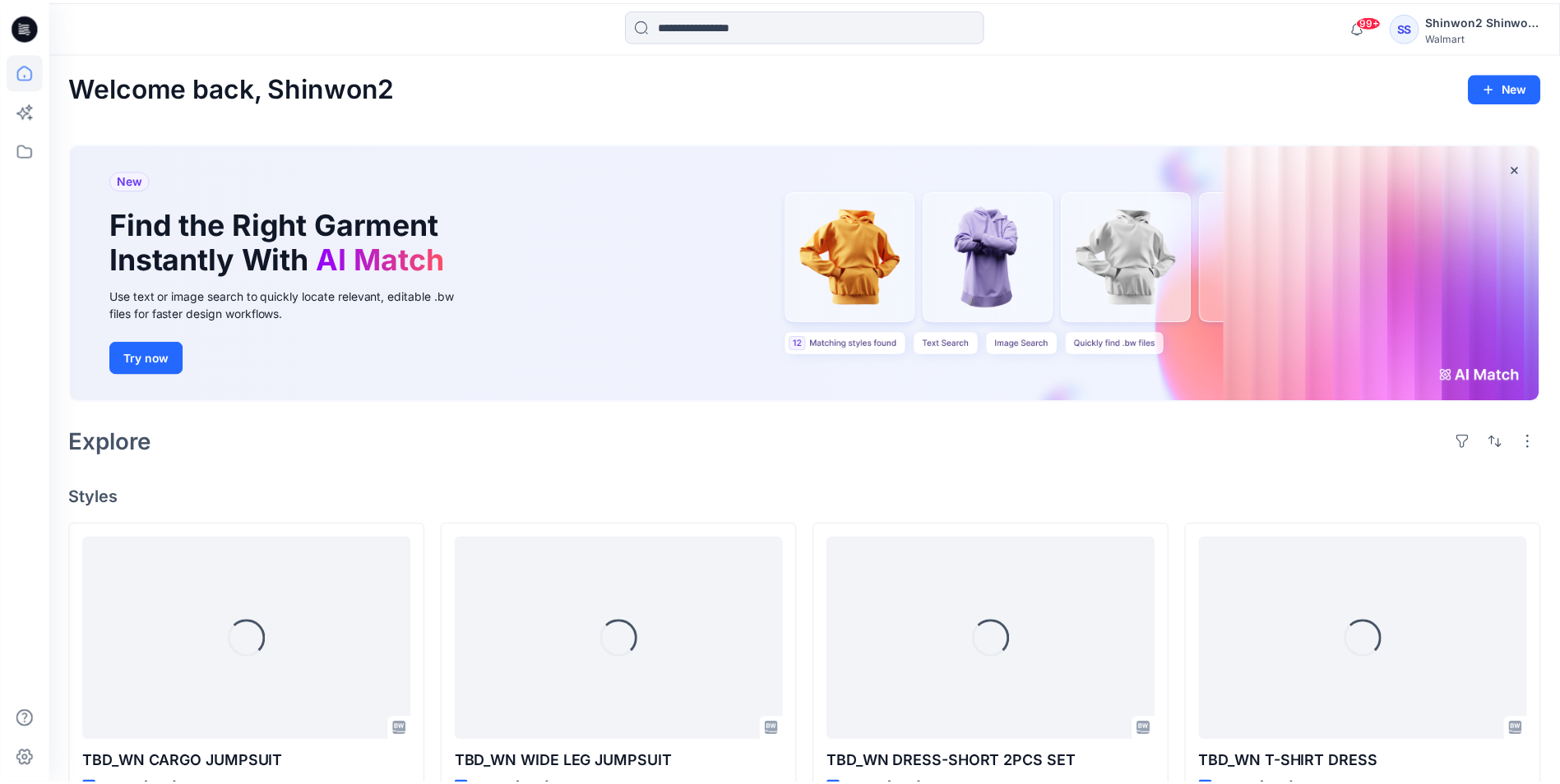
scroll to position [1289, 0]
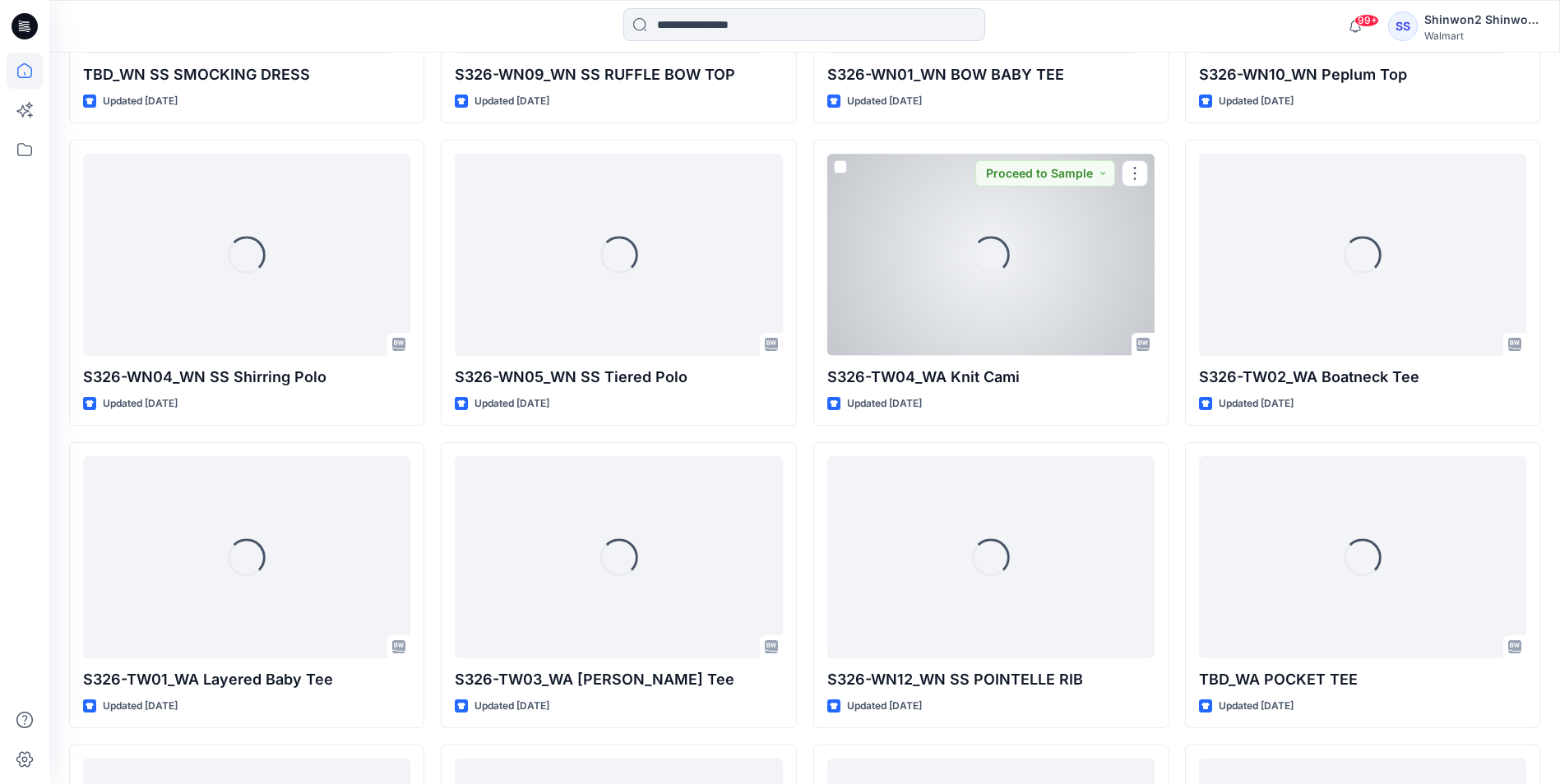
click at [888, 274] on div "Loading..." at bounding box center [991, 254] width 327 height 201
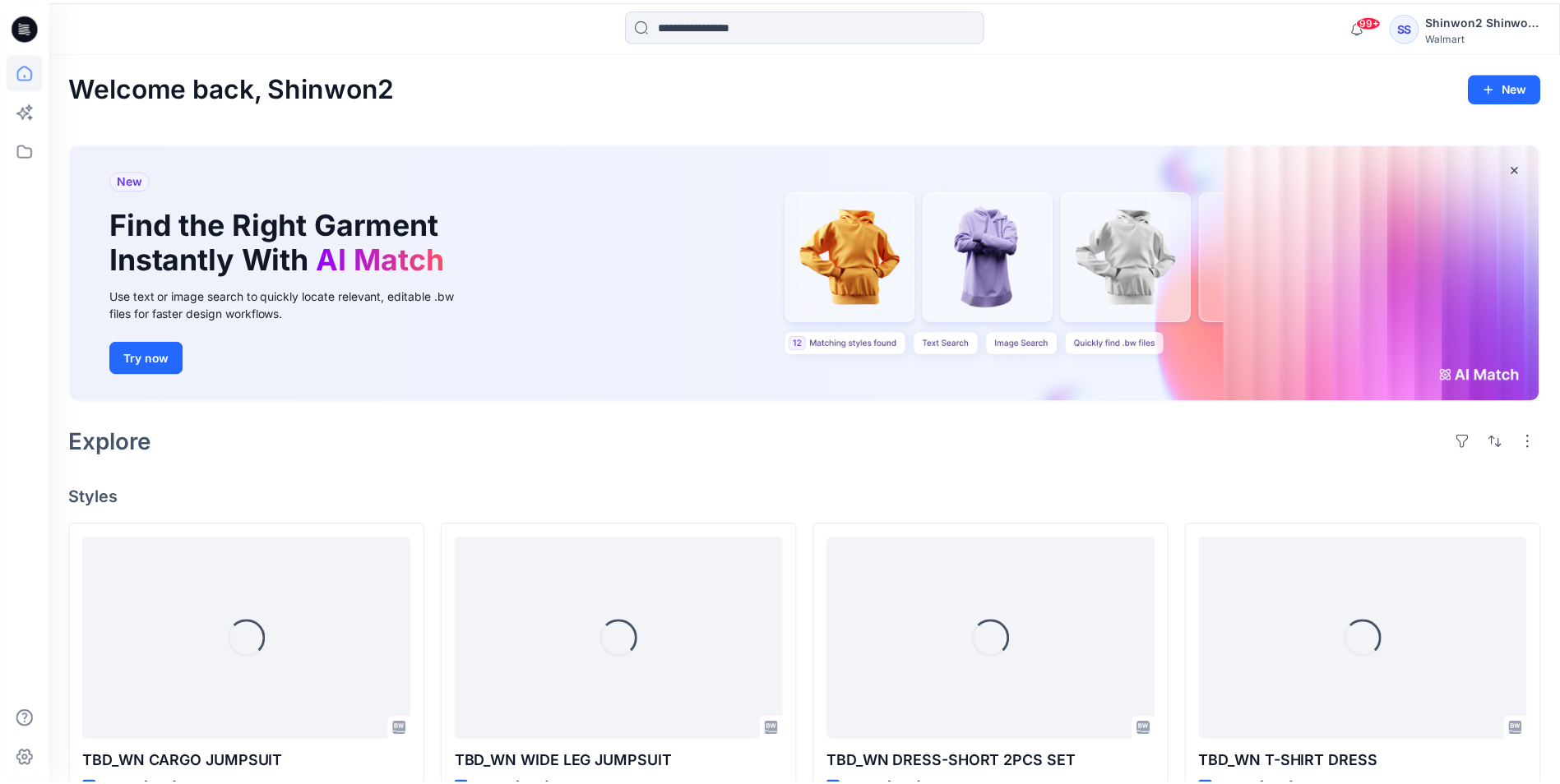
scroll to position [1289, 0]
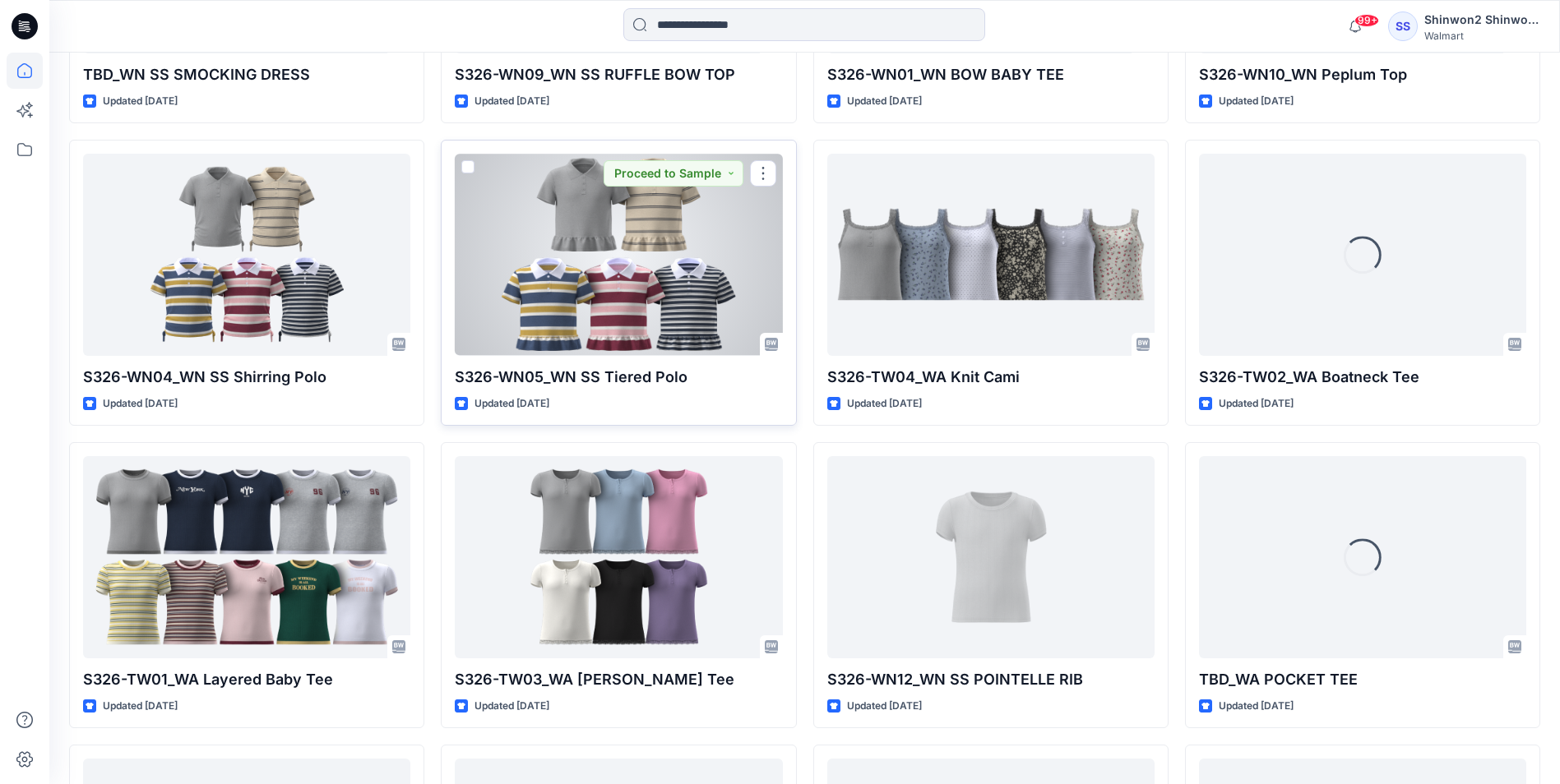
click at [598, 328] on div at bounding box center [618, 254] width 327 height 201
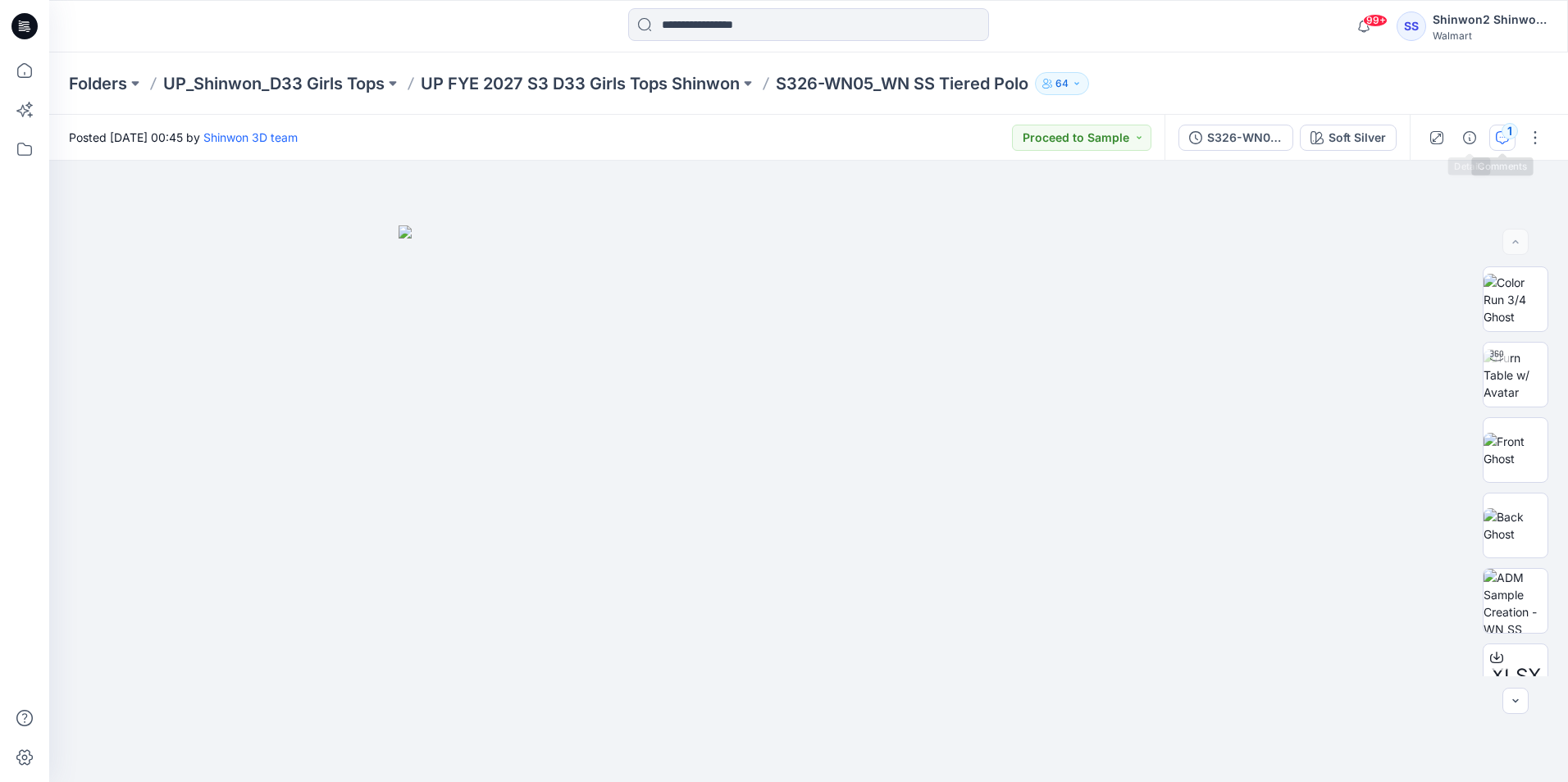
click at [1498, 136] on icon "button" at bounding box center [1501, 138] width 14 height 14
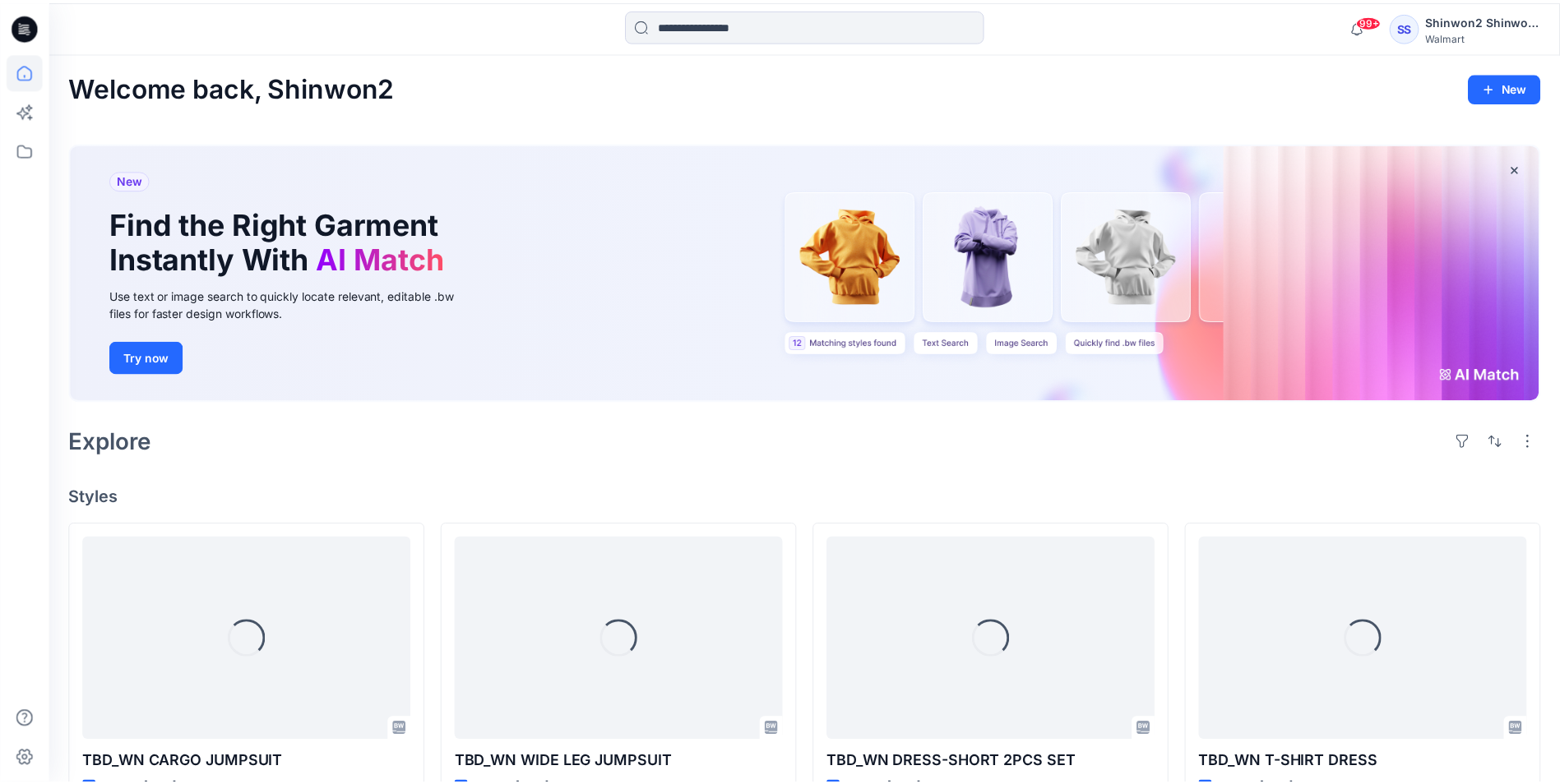
scroll to position [1289, 0]
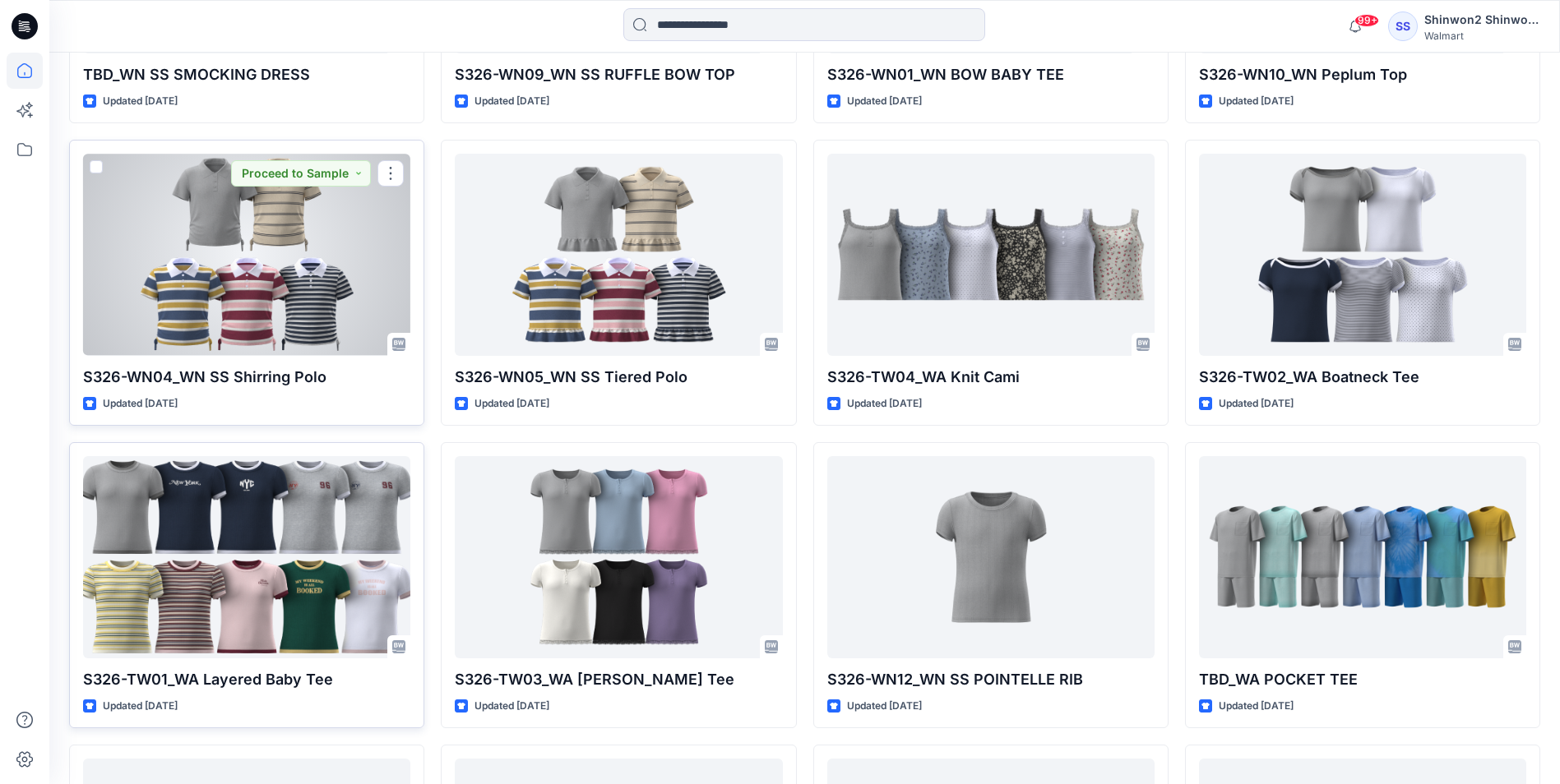
click at [348, 320] on div at bounding box center [247, 254] width 327 height 201
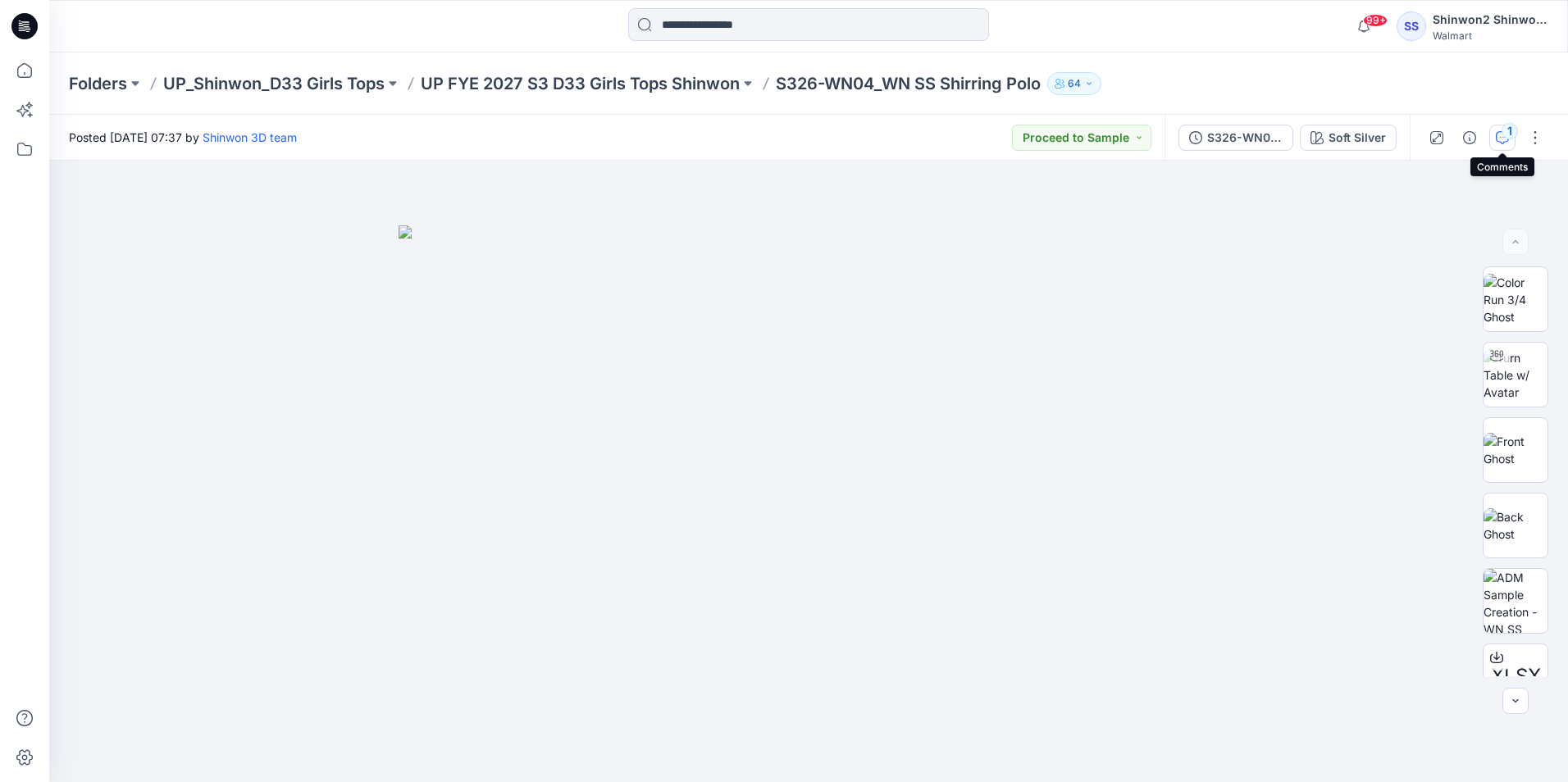
click at [1511, 136] on div "1" at bounding box center [1509, 132] width 16 height 16
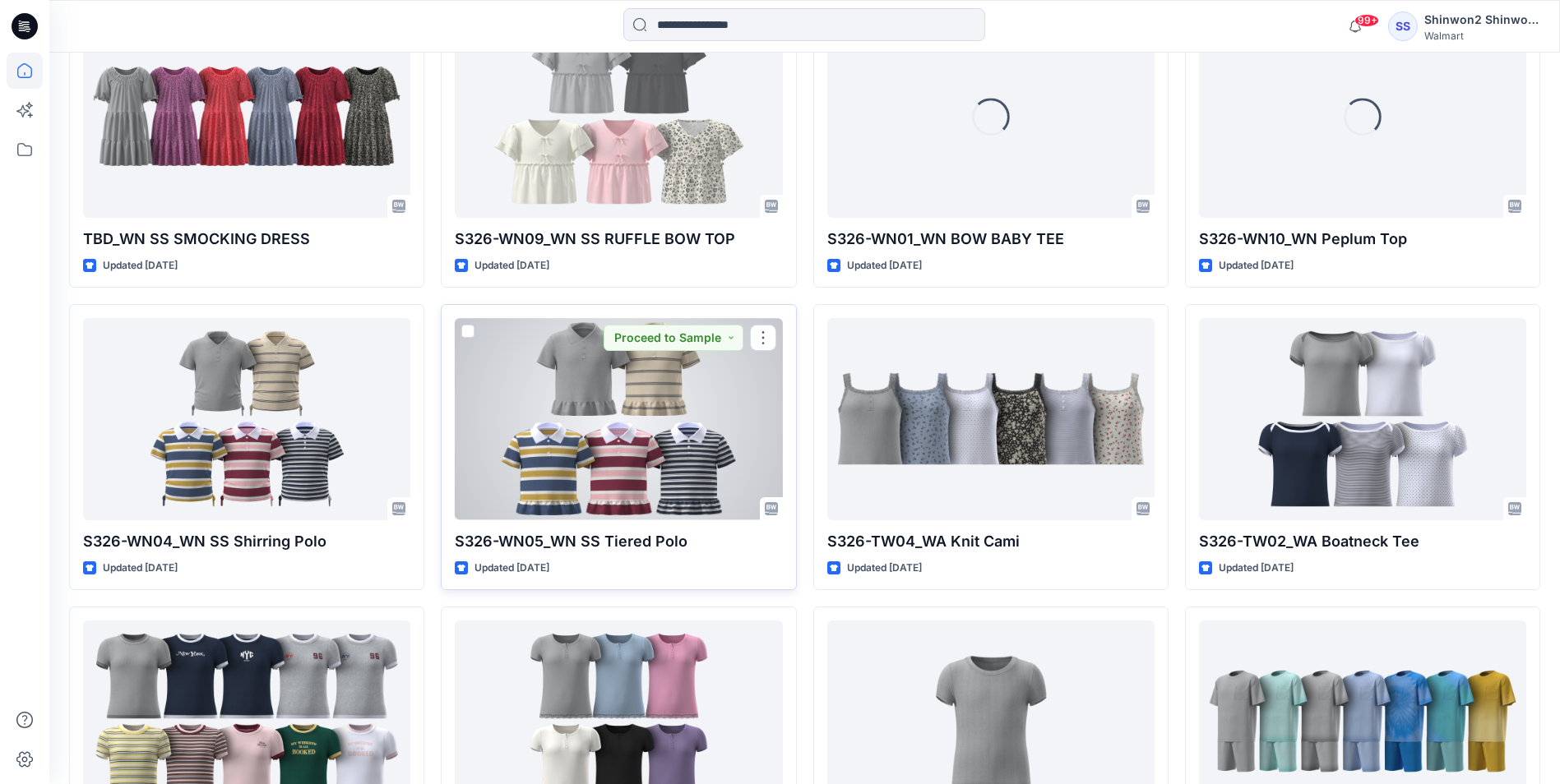
scroll to position [1042, 0]
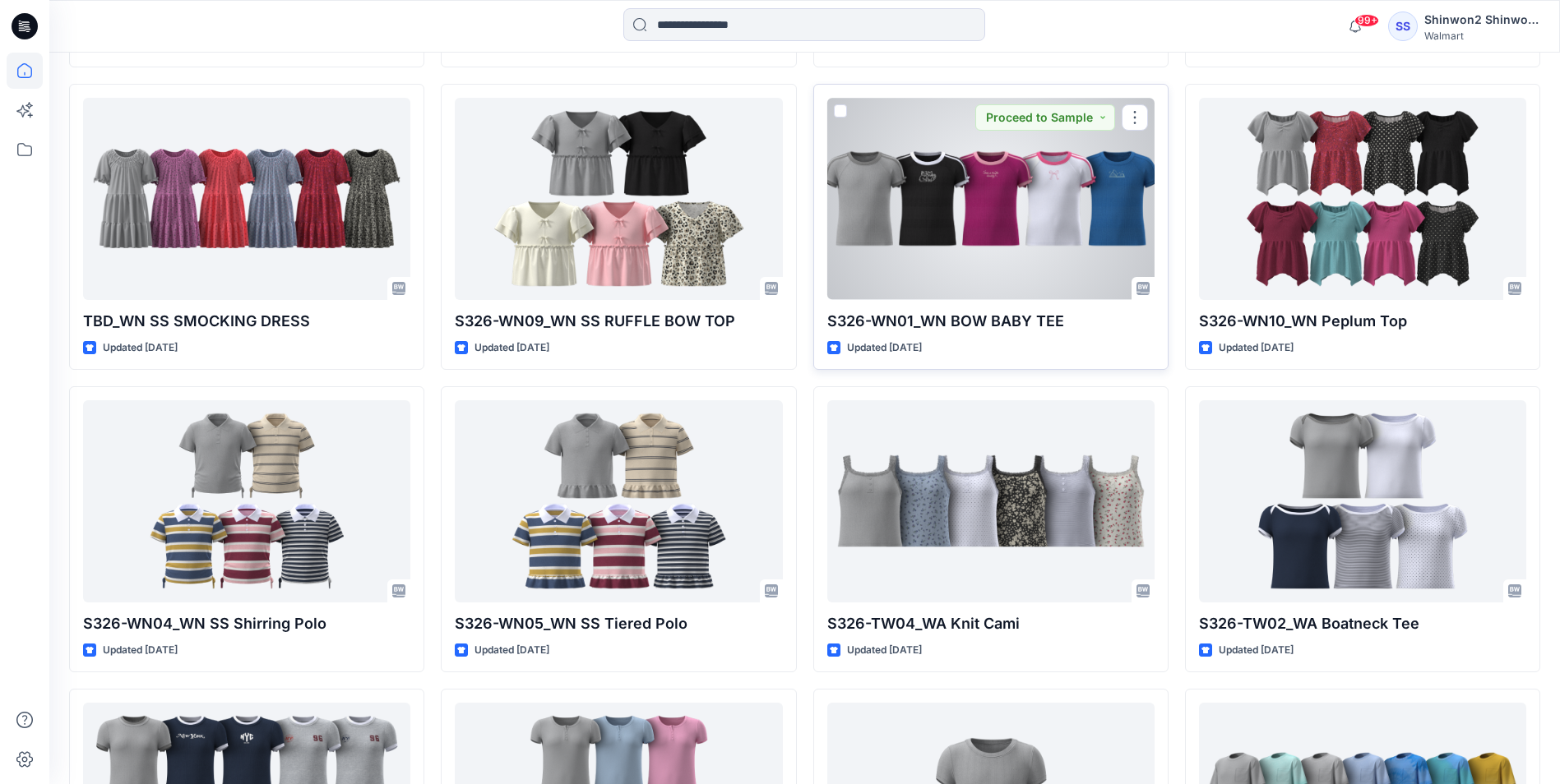
click at [957, 244] on div at bounding box center [991, 198] width 327 height 201
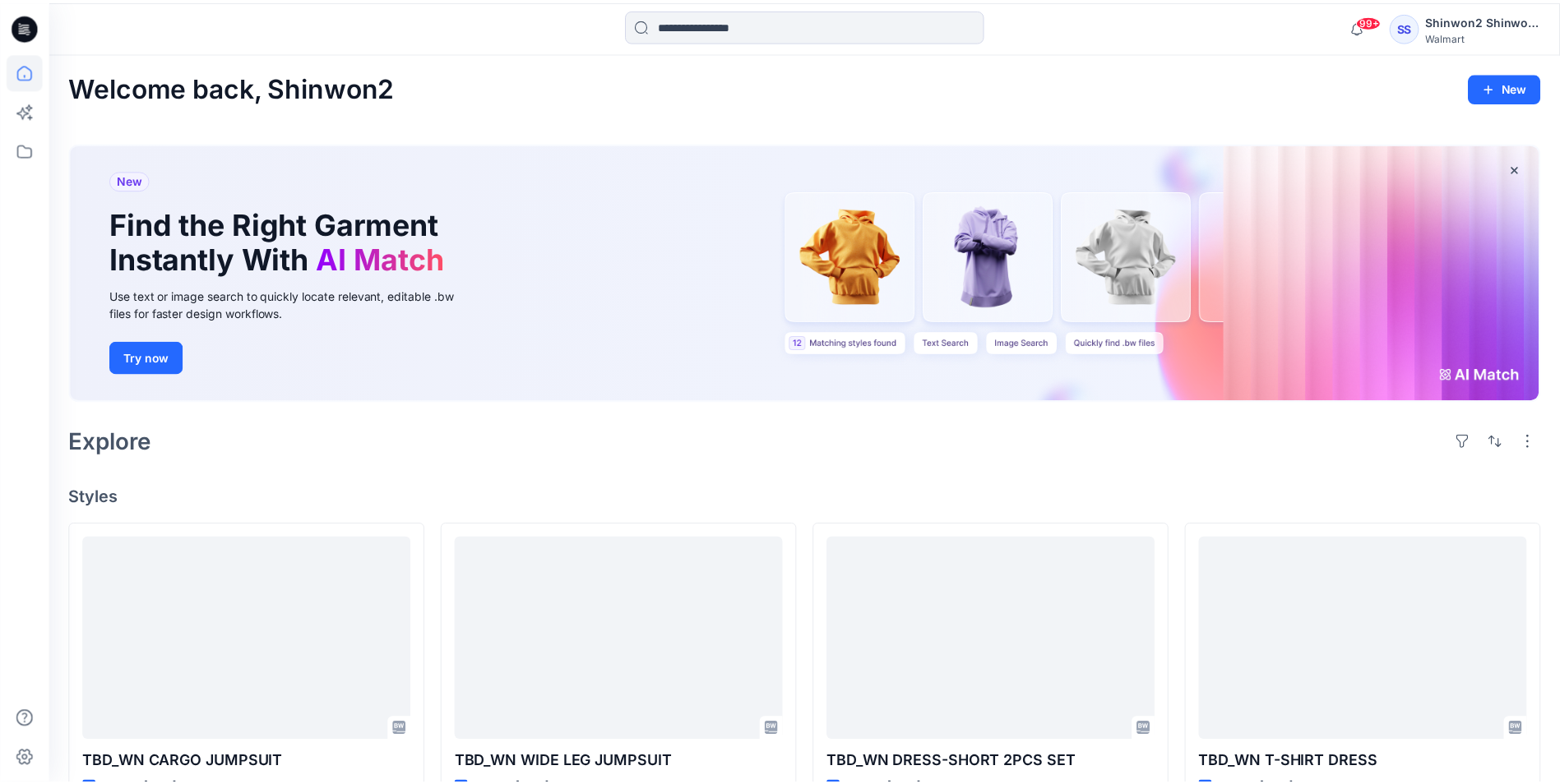
scroll to position [1042, 0]
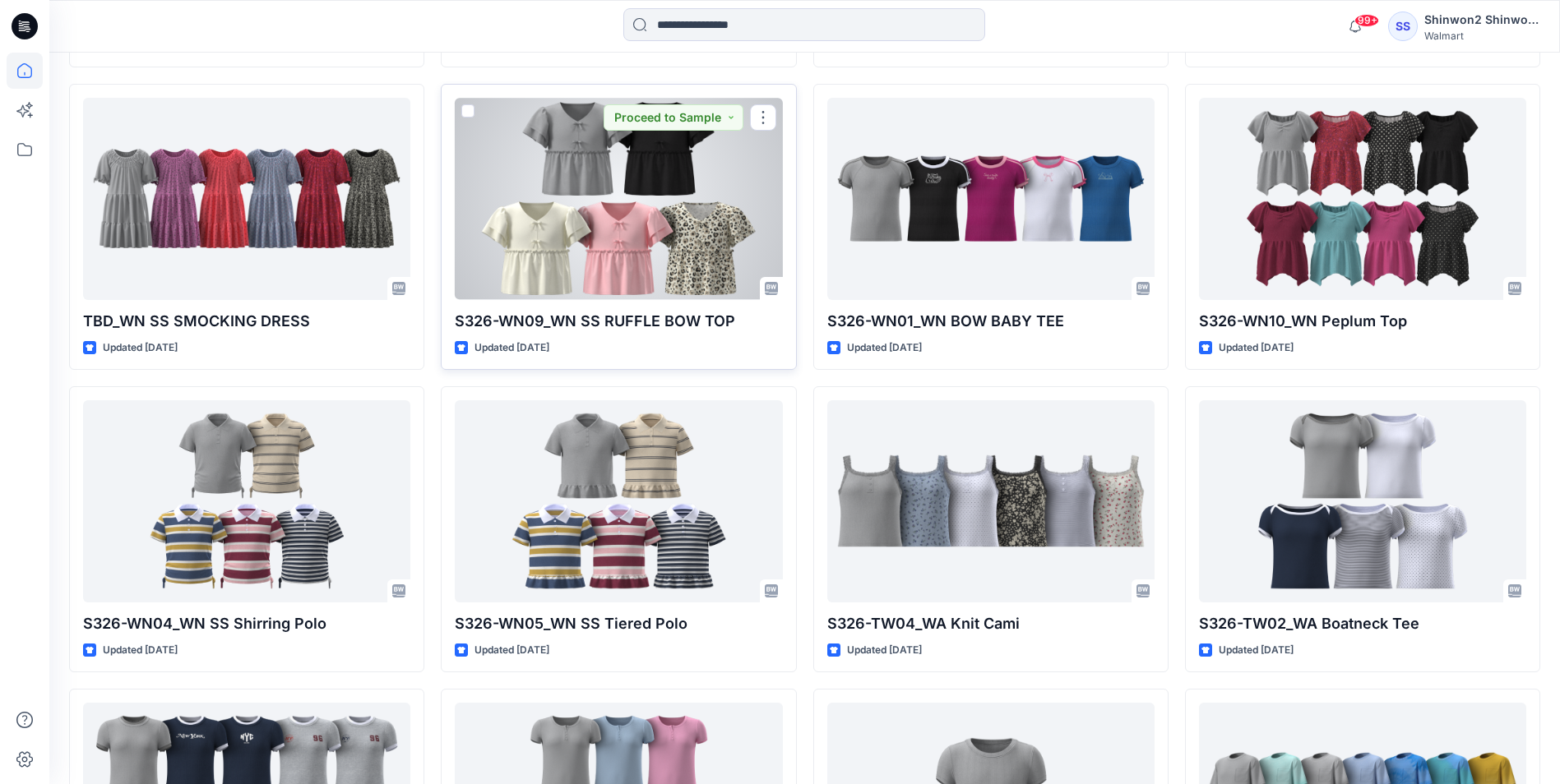
click at [671, 201] on div at bounding box center [618, 198] width 327 height 201
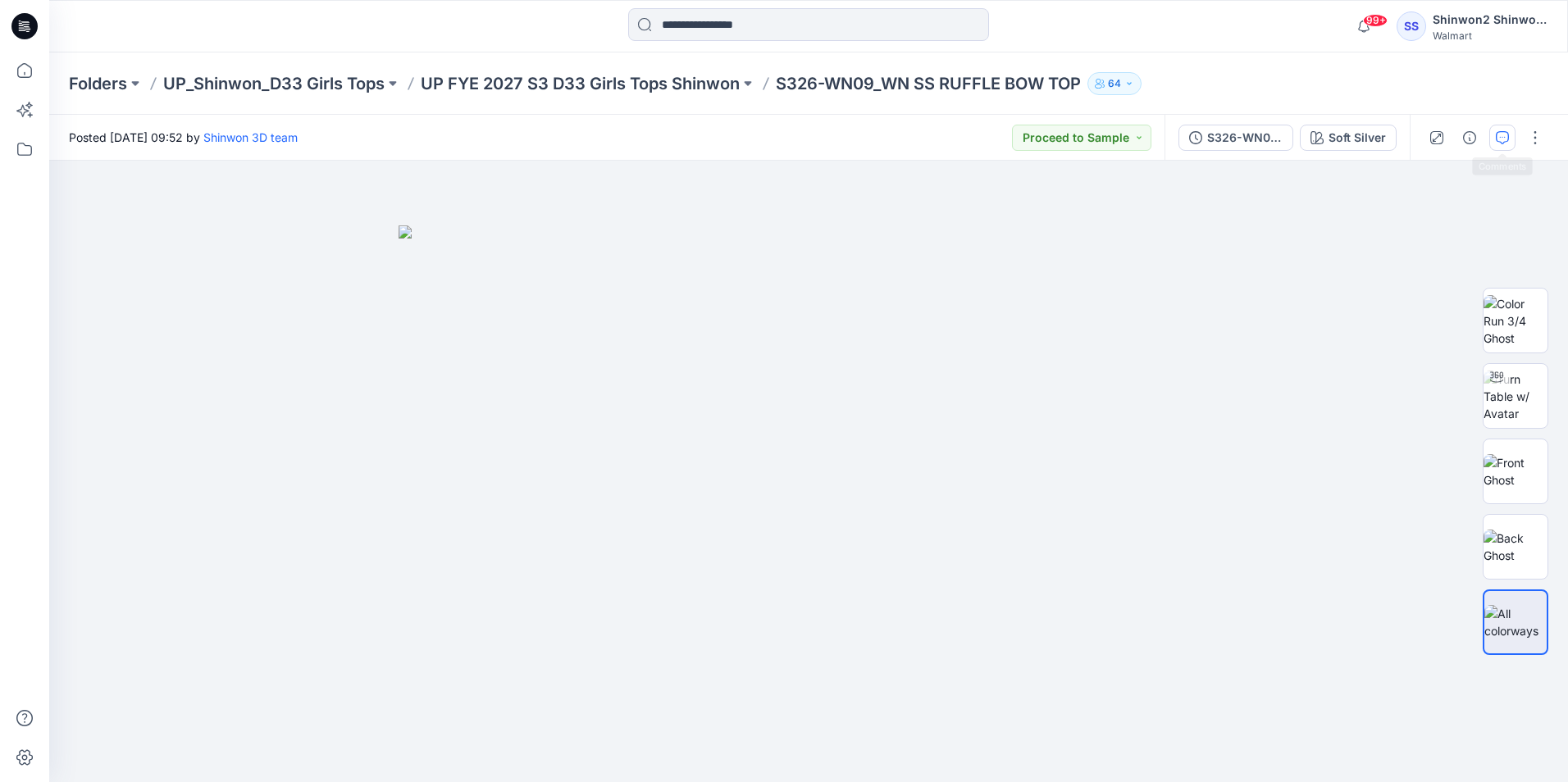
click at [1510, 141] on button "button" at bounding box center [1501, 137] width 26 height 26
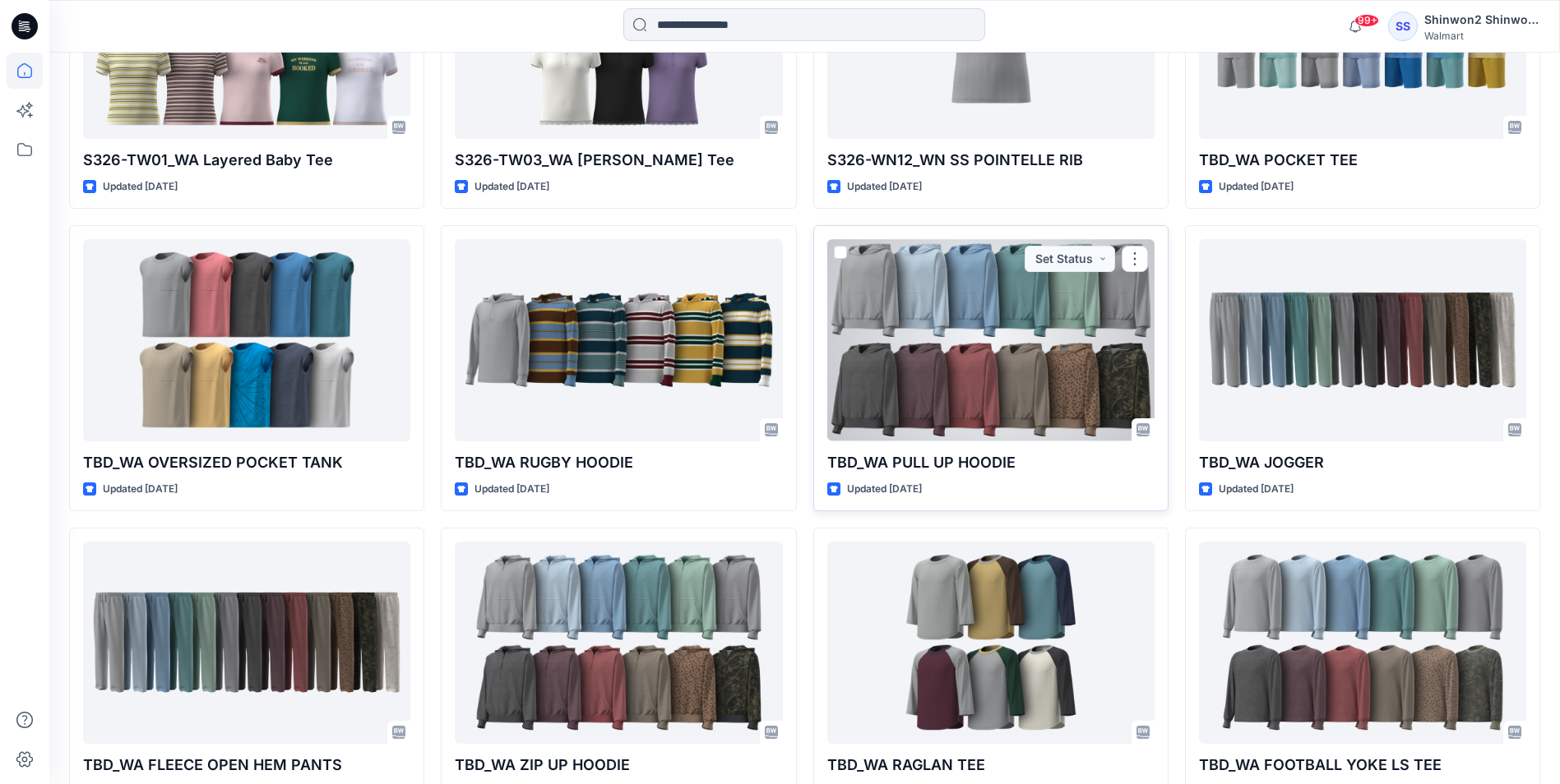
scroll to position [1563, 0]
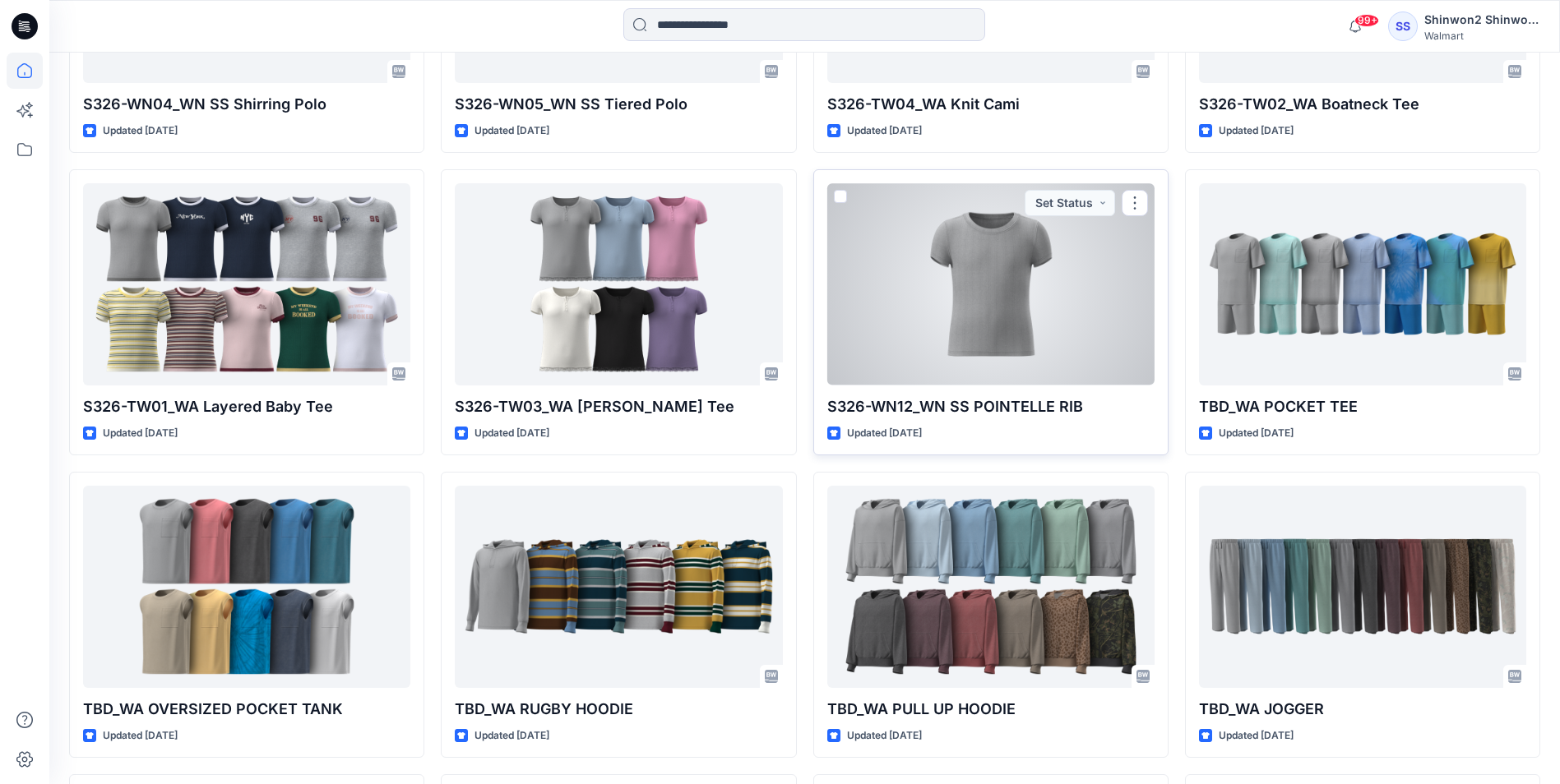
click at [1136, 381] on div at bounding box center [991, 284] width 327 height 201
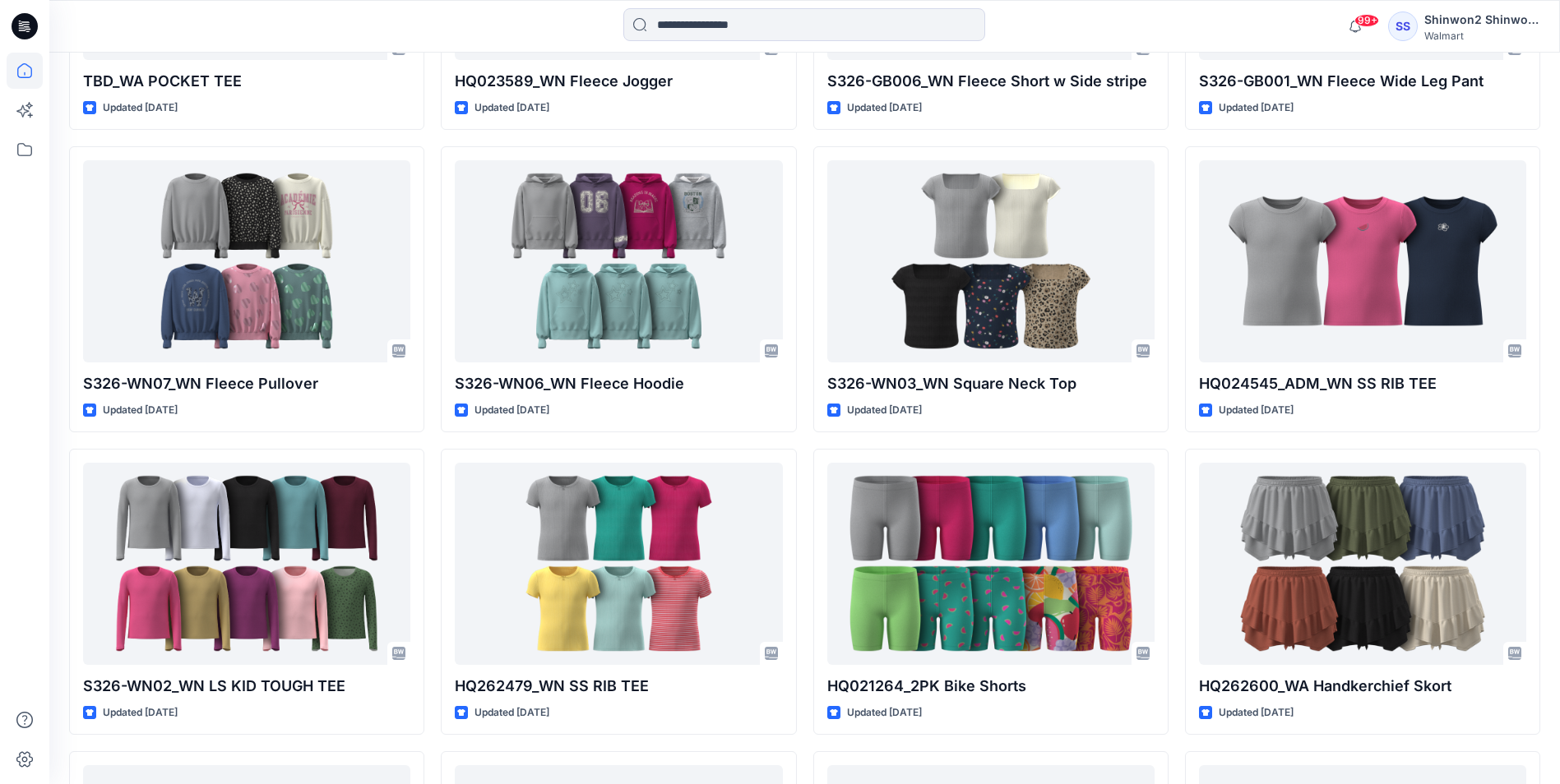
scroll to position [2220, 0]
